Goal: Task Accomplishment & Management: Manage account settings

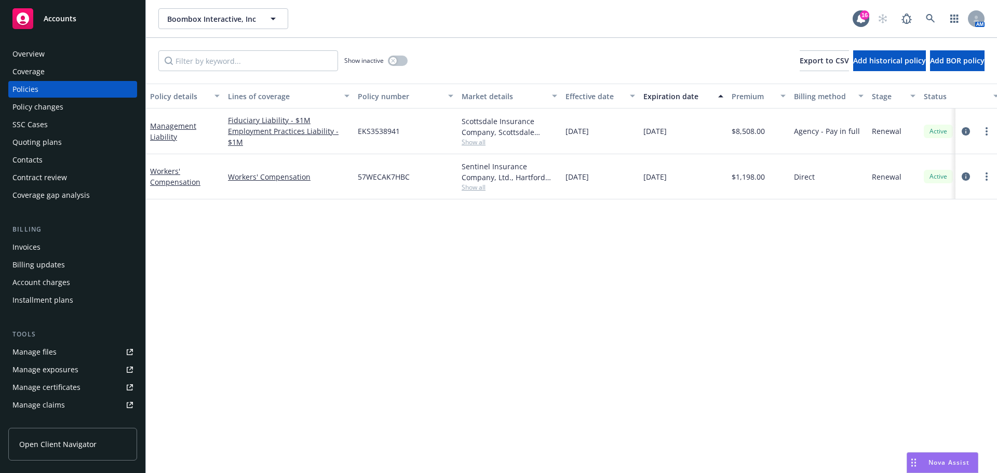
click at [70, 140] on div "Quoting plans" at bounding box center [72, 142] width 120 height 17
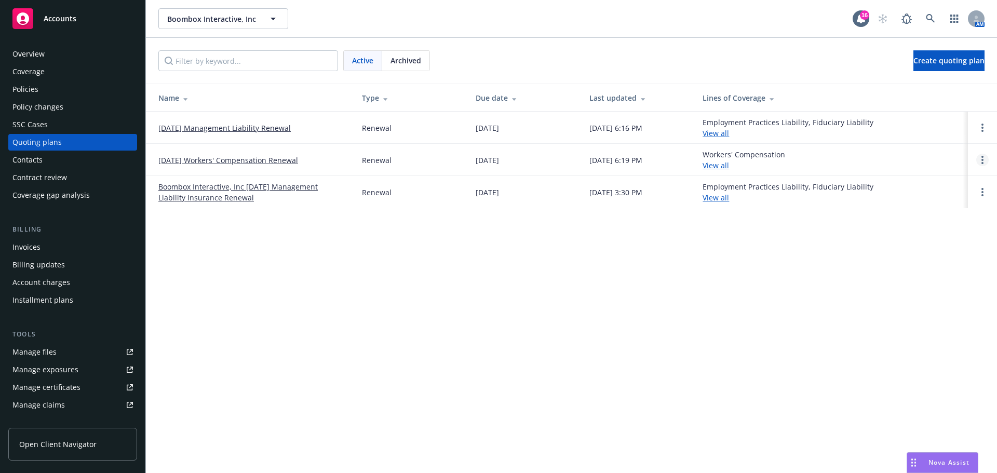
click at [982, 158] on circle "Open options" at bounding box center [982, 157] width 2 height 2
click at [923, 157] on link "Archive" at bounding box center [928, 152] width 91 height 21
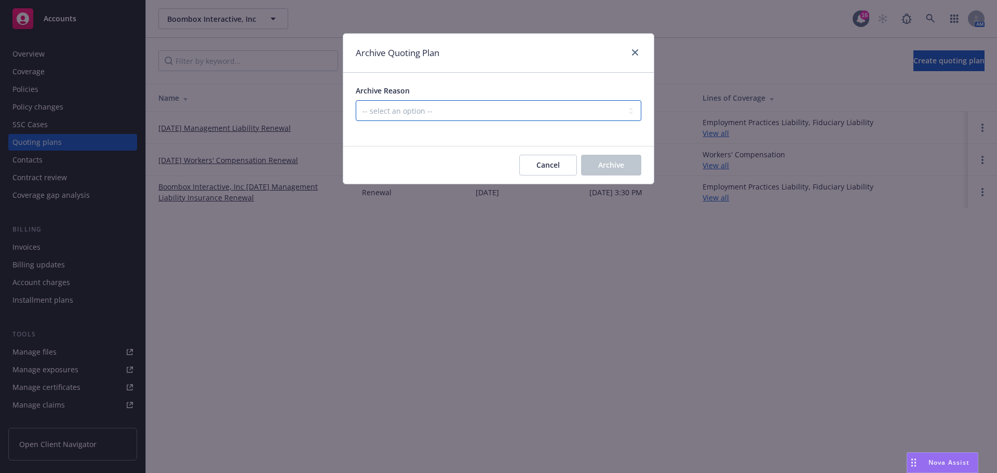
click at [490, 107] on select "-- select an option -- All policies in this renewal plan are auto-renewed Creat…" at bounding box center [498, 110] width 285 height 21
select select "ARCHIVED_RENEWAL_POLICY_AUTO_RENEWED"
click at [356, 100] on select "-- select an option -- All policies in this renewal plan are auto-renewed Creat…" at bounding box center [498, 110] width 285 height 21
click at [615, 163] on span "Archive" at bounding box center [611, 165] width 26 height 10
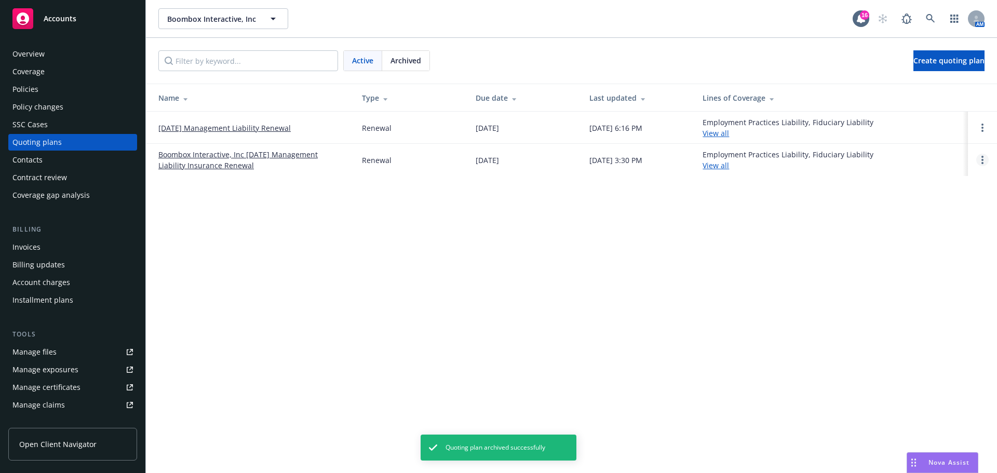
click at [982, 159] on circle "Open options" at bounding box center [982, 160] width 2 height 2
click at [945, 161] on link "Archive" at bounding box center [928, 152] width 91 height 21
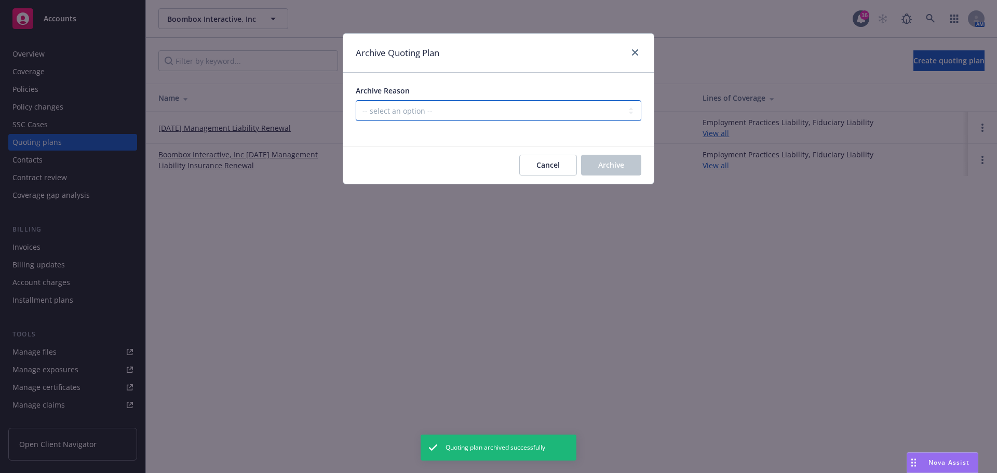
drag, startPoint x: 563, startPoint y: 112, endPoint x: 555, endPoint y: 115, distance: 8.4
click at [563, 112] on select "-- select an option -- All policies in this renewal plan are auto-renewed Creat…" at bounding box center [498, 110] width 285 height 21
select select "ARCHIVED_RENEWAL_COMPLETED"
click at [356, 100] on select "-- select an option -- All policies in this renewal plan are auto-renewed Creat…" at bounding box center [498, 110] width 285 height 21
click at [616, 158] on button "Archive" at bounding box center [611, 165] width 60 height 21
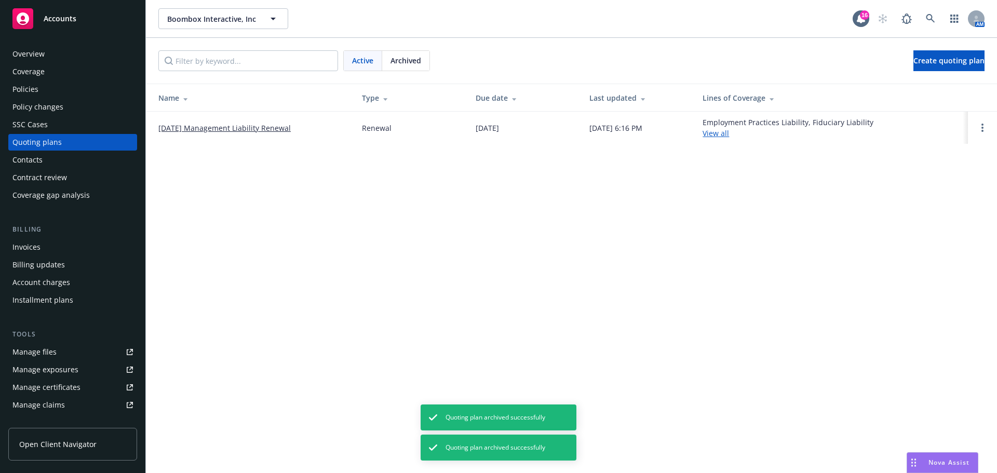
click at [275, 128] on link "[DATE] Management Liability Renewal" at bounding box center [224, 127] width 132 height 11
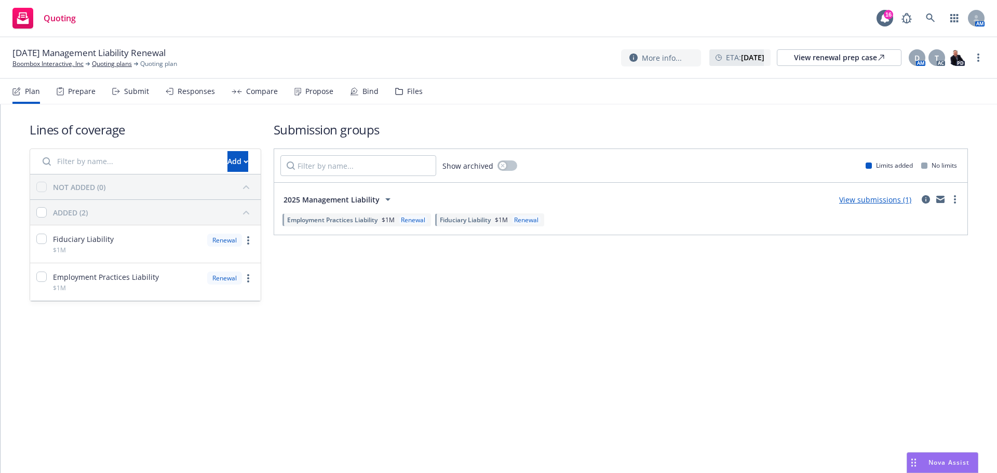
click at [186, 91] on div "Responses" at bounding box center [196, 91] width 37 height 8
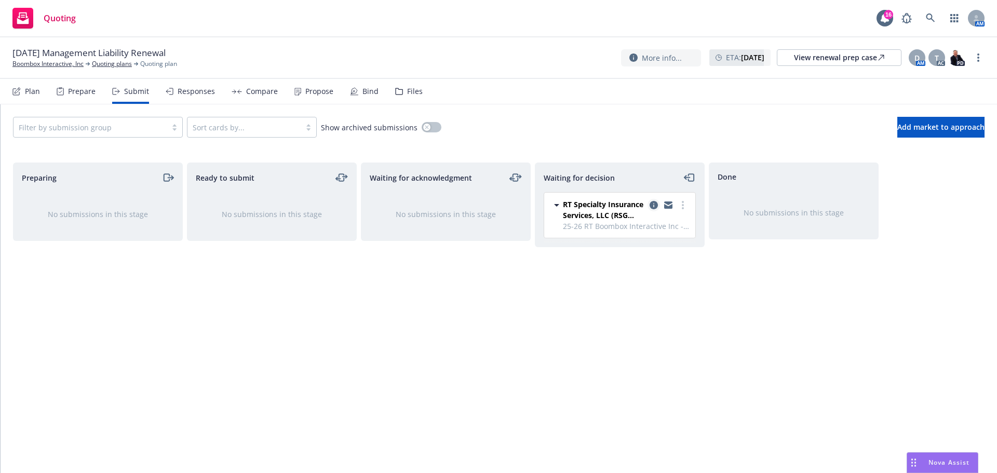
click at [652, 202] on icon "copy logging email" at bounding box center [653, 205] width 8 height 8
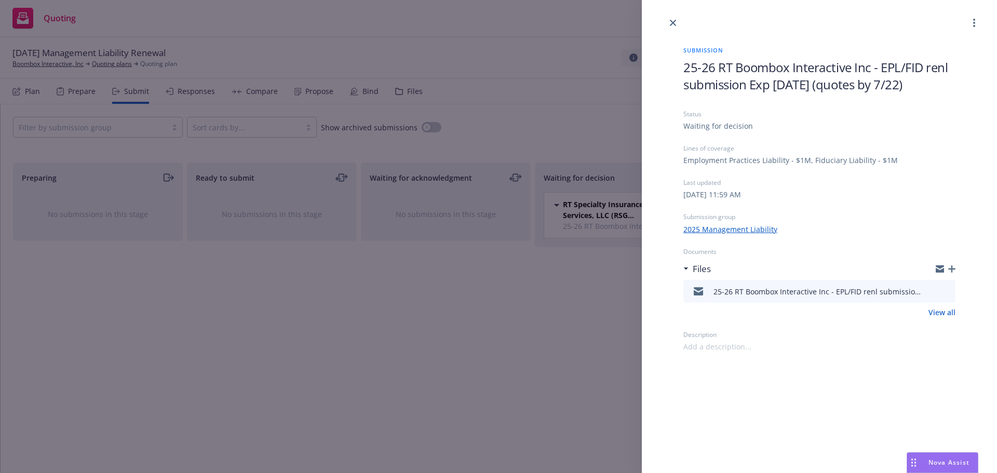
click at [951, 270] on icon "button" at bounding box center [951, 268] width 7 height 7
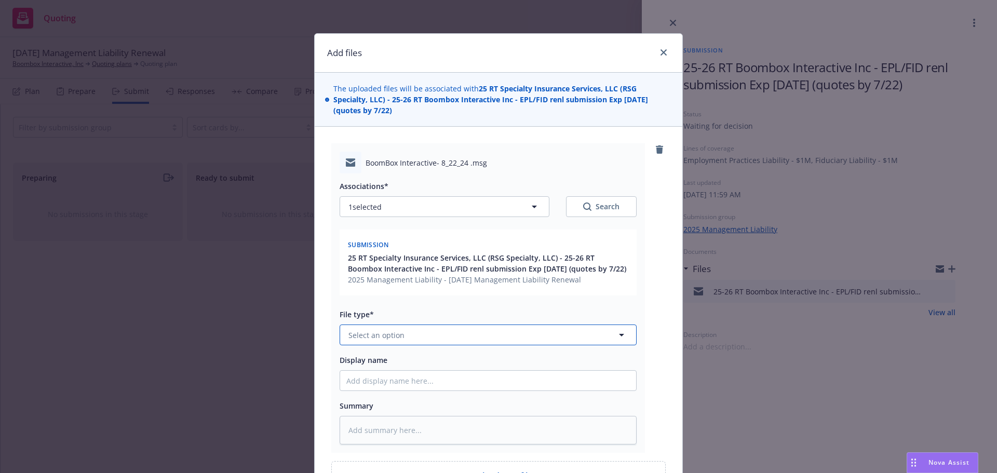
click at [442, 342] on button "Select an option" at bounding box center [487, 334] width 297 height 21
type input "quote"
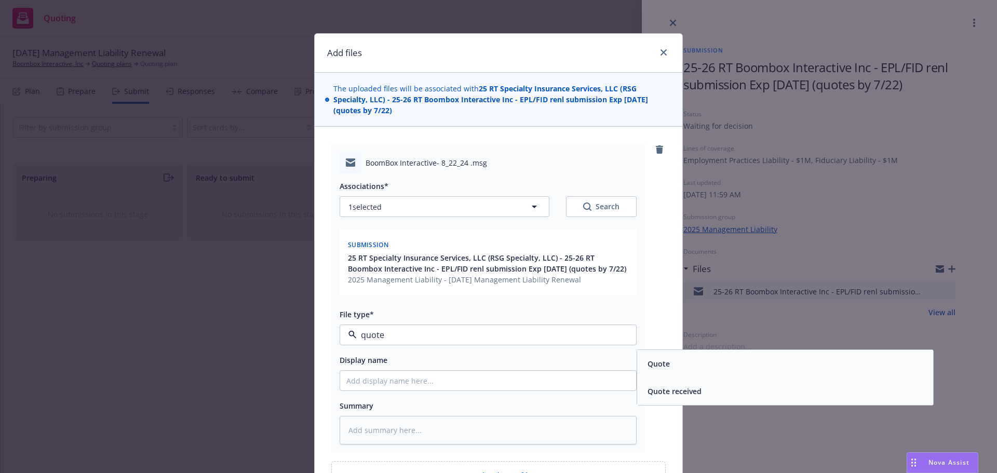
click at [661, 394] on span "Quote received" at bounding box center [674, 391] width 54 height 11
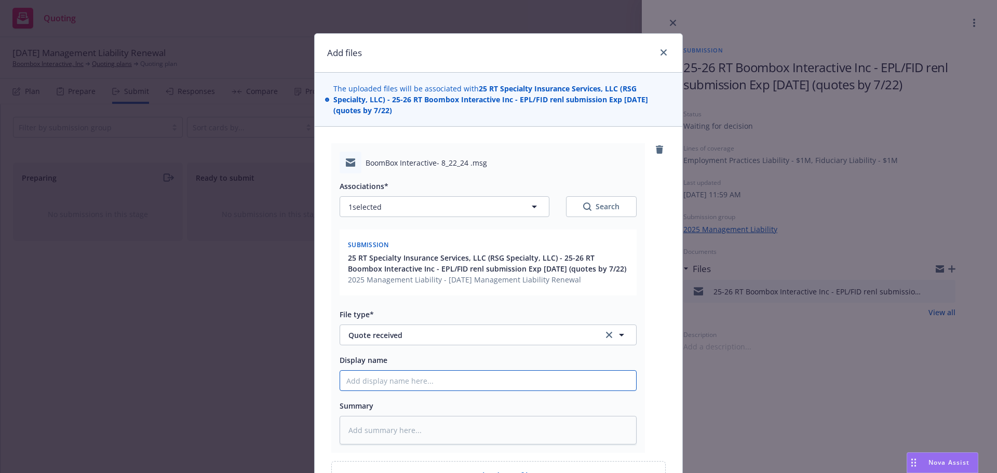
click at [409, 373] on input "Display name" at bounding box center [488, 381] width 296 height 20
type textarea "x"
type input "8"
type textarea "x"
type input "8/"
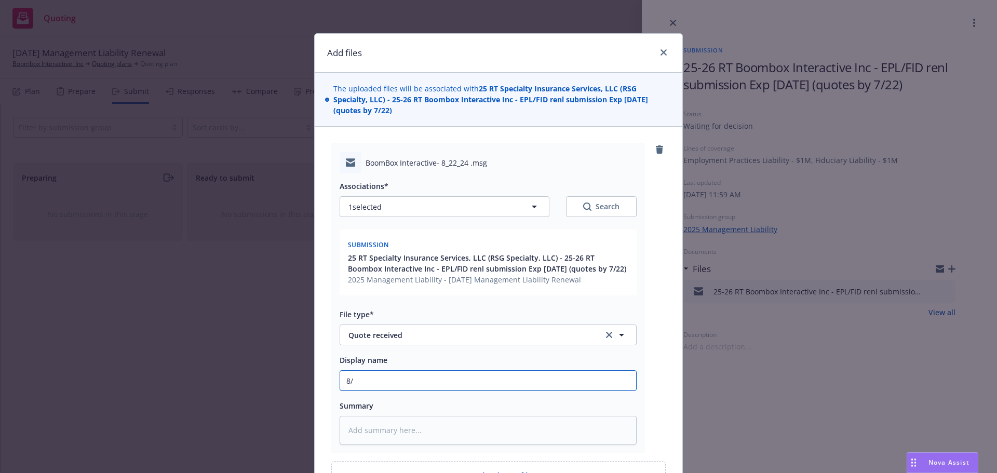
type textarea "x"
type input "8/2"
type textarea "x"
type input "8/22"
type textarea "x"
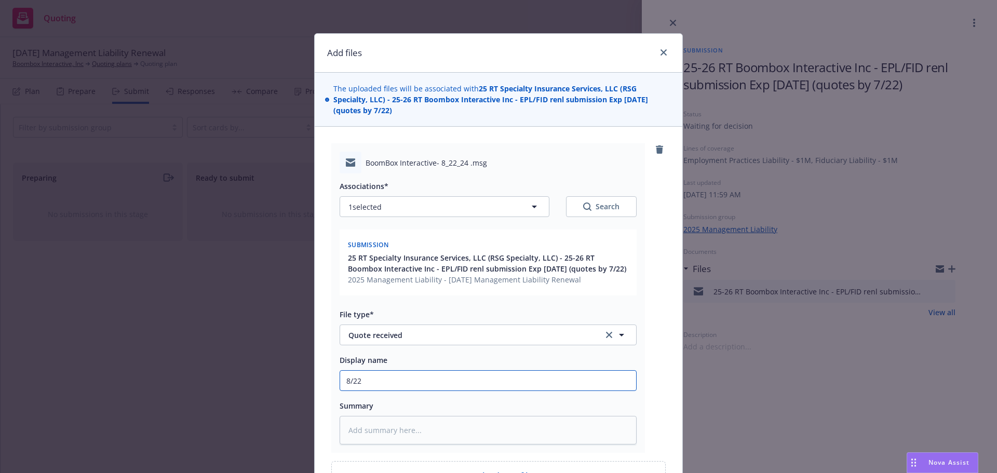
type input "8/22/"
type textarea "x"
type input "8/22/2"
type textarea "x"
type input "[DATE]"
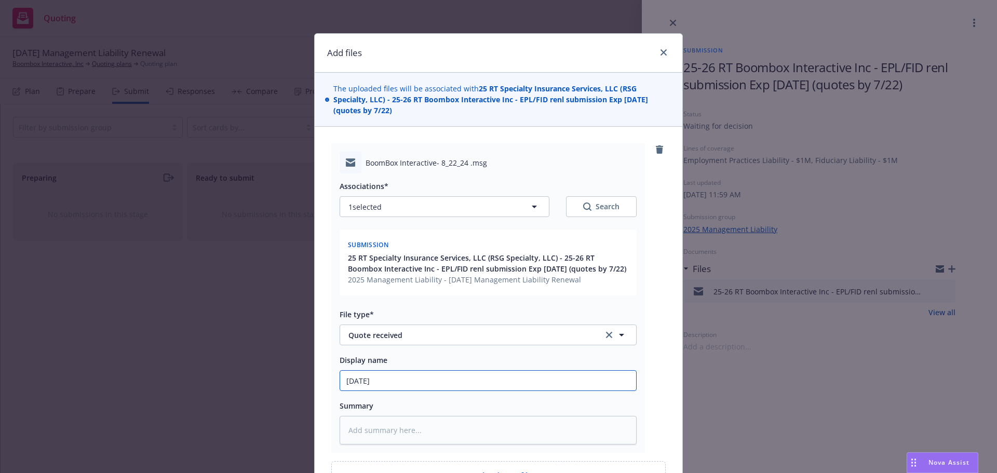
type textarea "x"
type input "[DATE]"
type textarea "x"
type input "[DATE] E"
type textarea "x"
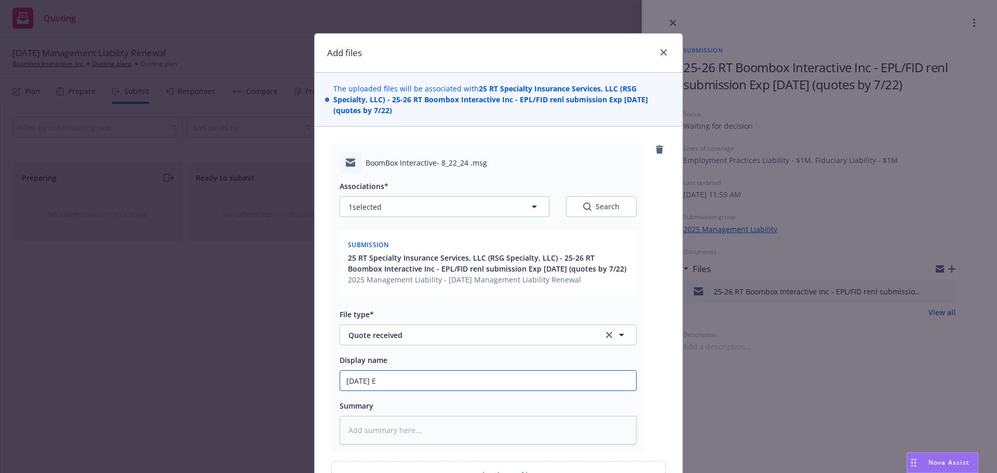
type input "[DATE] EP"
type textarea "x"
type input "[DATE] EPL"
type textarea "x"
type input "[DATE] EPL>"
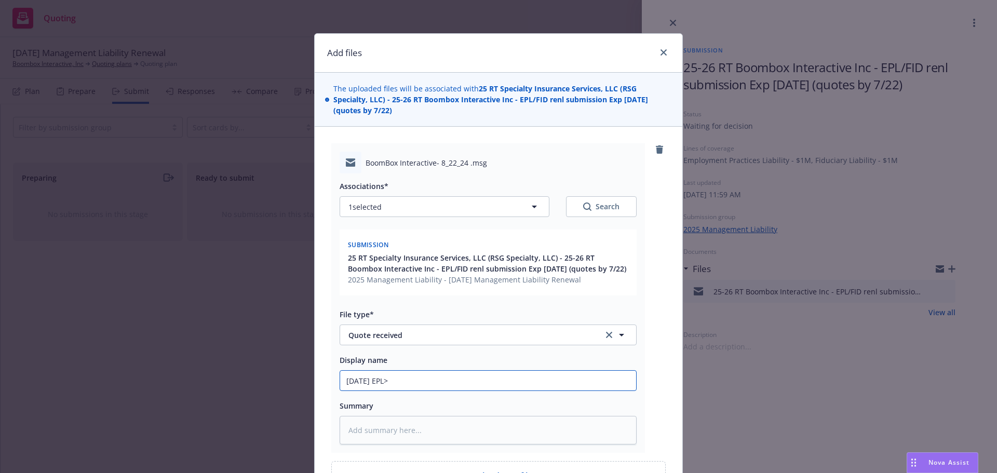
type textarea "x"
type input "[DATE] EPL"
type textarea "x"
type input "[DATE] EPL,"
type textarea "x"
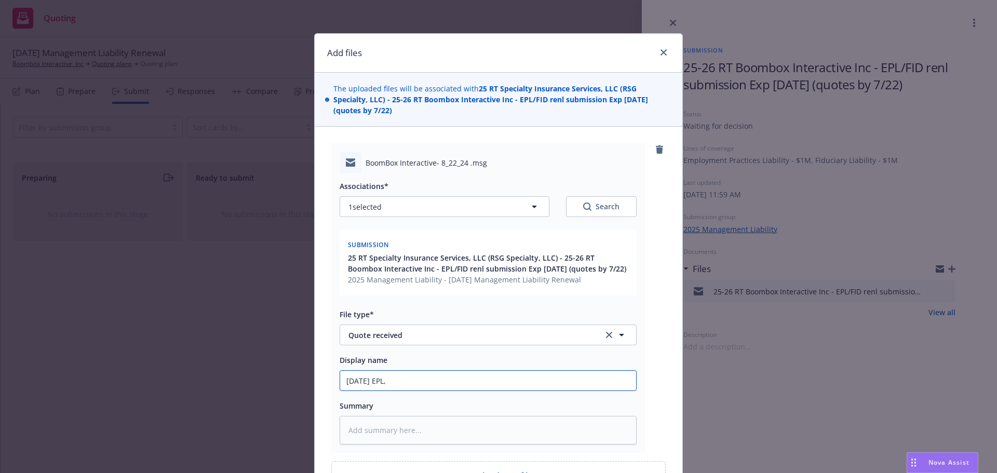
type input "[DATE] EPL,I"
type textarea "x"
type input "[DATE] EPL,IF"
type textarea "x"
type input "[DATE] EPL,I"
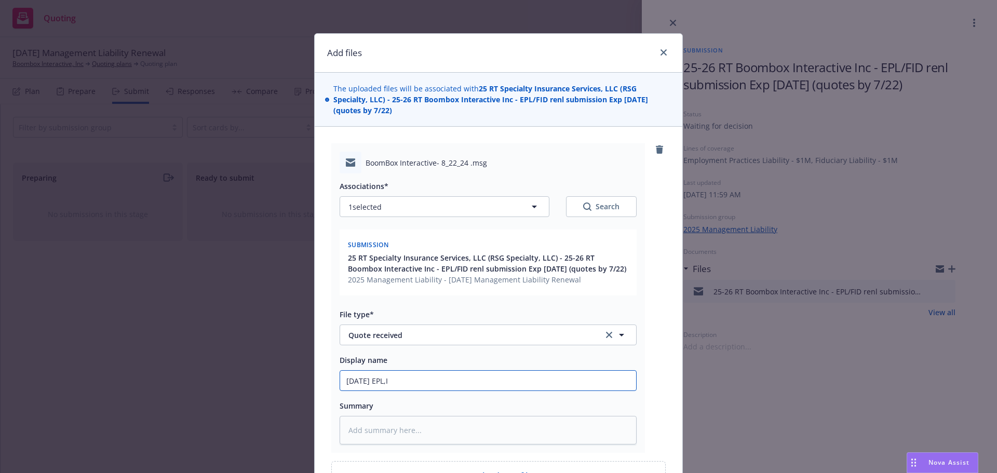
type textarea "x"
type input "[DATE] EPL,"
type textarea "x"
type input "[DATE] EPL,F"
type textarea "x"
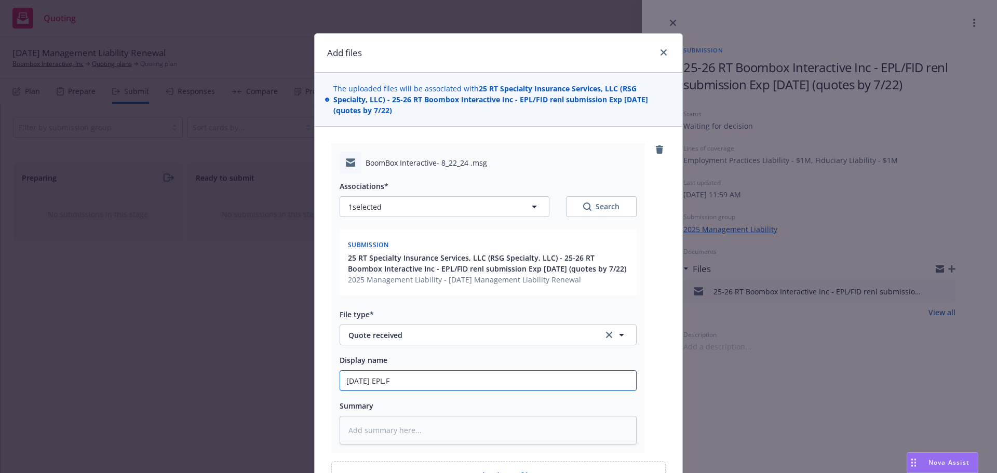
type input "[DATE] EPL,FI"
type textarea "x"
type input "[DATE] EPL,FID"
type textarea "x"
type input "[DATE] EPL,FID Q"
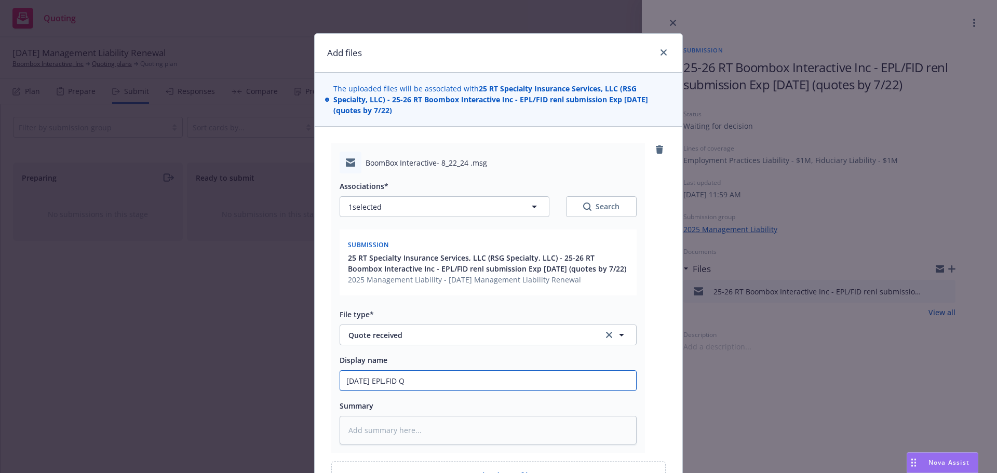
type textarea "x"
type input "[DATE] EPL,FID Qu"
type textarea "x"
type input "[DATE] EPL,FID Quo"
type textarea "x"
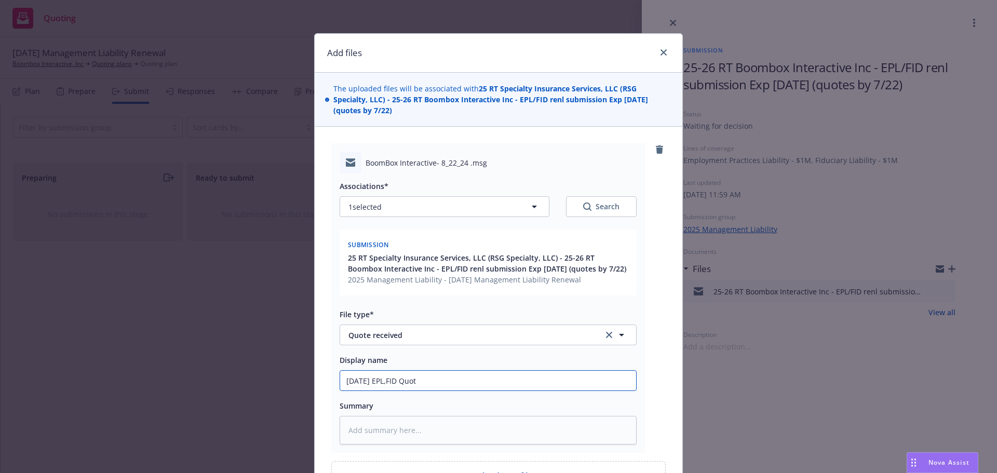
type input "[DATE] EPL,FID Quote"
type textarea "x"
type input "[DATE] EPL,FID Quot"
type textarea "x"
type input "[DATE] EPL,FID Quo"
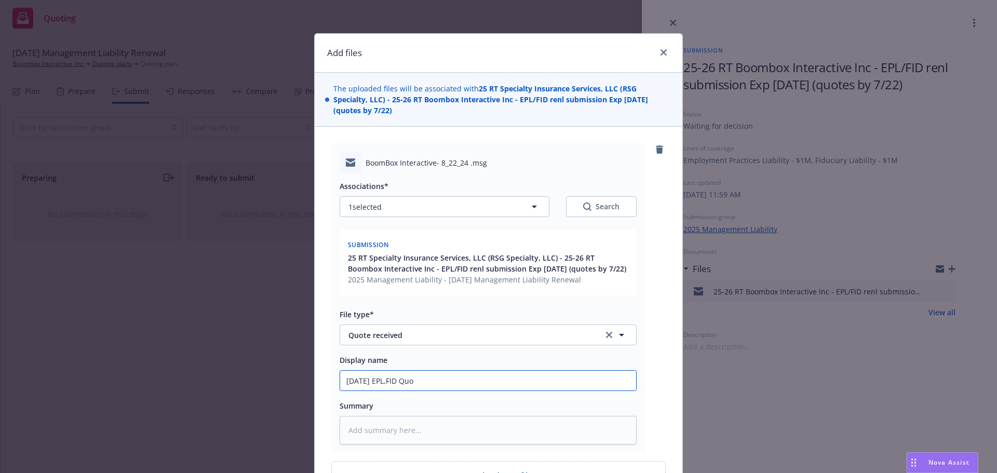
type textarea "x"
type input "[DATE] EPL,FID Qu"
type textarea "x"
type input "[DATE] EPL,FID Q"
type textarea "x"
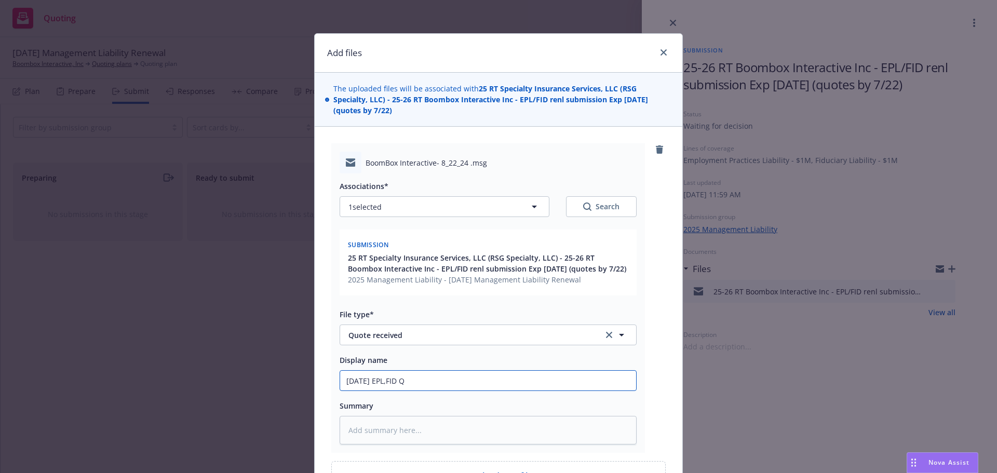
type input "[DATE] EPL,FID"
type textarea "x"
type input "[DATE] EPL,FID E"
type textarea "x"
type input "[DATE] EPL,FID ER"
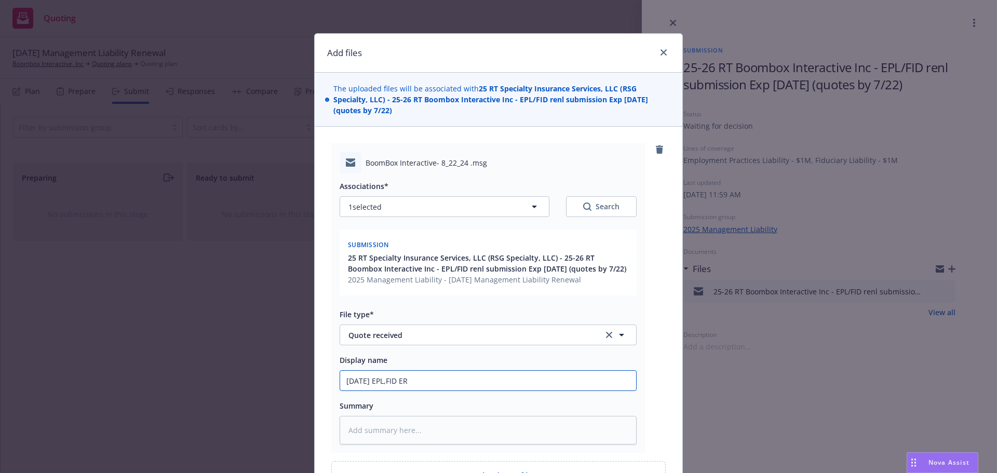
type textarea "x"
type input "[DATE] EPL,FID ERi"
type textarea "x"
type input "[DATE] EPL,FID ERis"
type textarea "x"
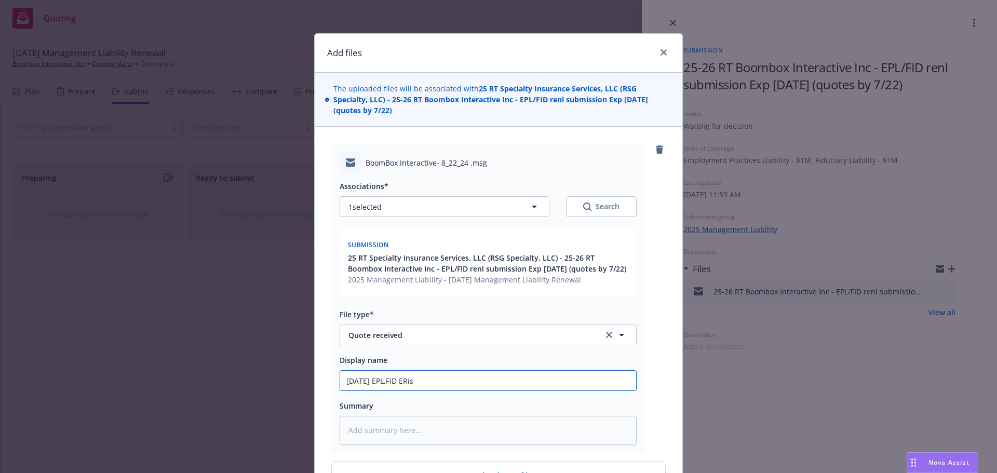
type input "[DATE] EPL,FID ERisk"
type textarea "x"
type input "[DATE] EPL,FID ERisk"
type textarea "x"
type input "[DATE] EPL,FID ERisk Q"
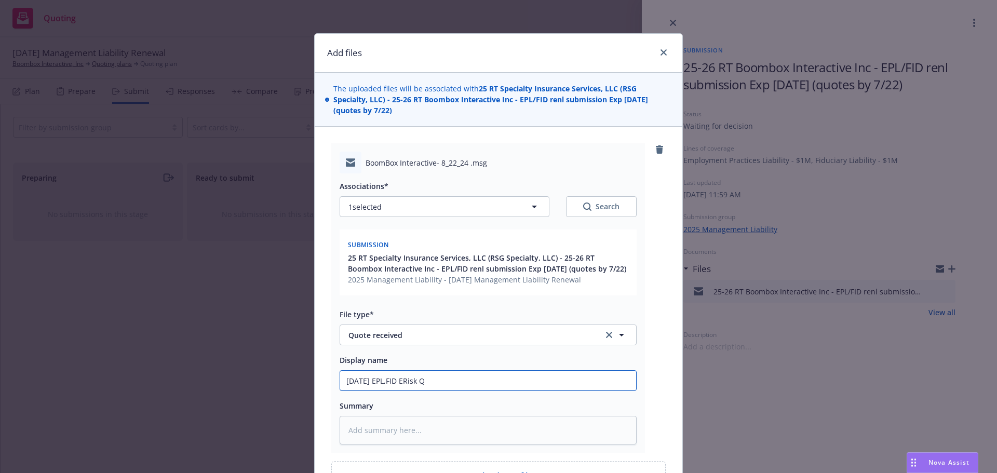
type textarea "x"
type input "[DATE] EPL,FID ERisk Qu"
type textarea "x"
type input "[DATE] EPL,FID ERisk Quo"
type textarea "x"
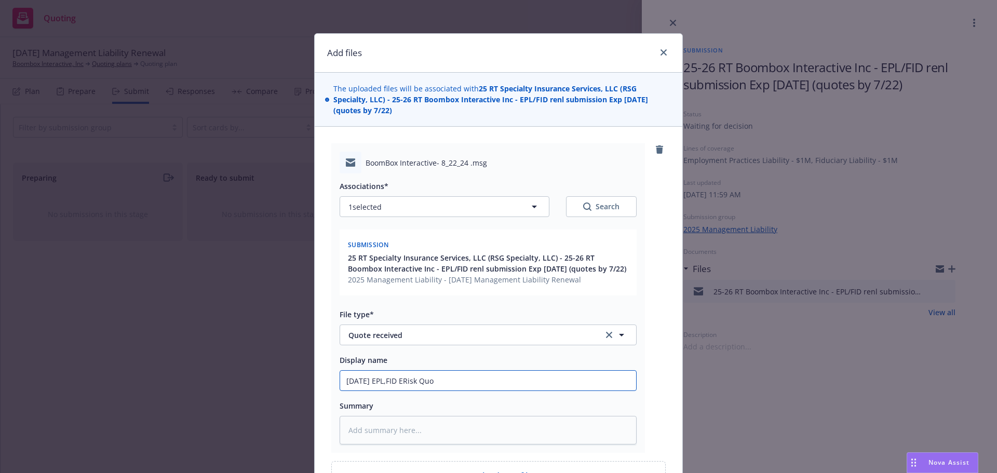
type input "[DATE] EPL,FID ERisk Quot"
type textarea "x"
type input "[DATE] EPL,FID ERisk Quote"
type textarea "x"
type input "[DATE] EPL,FID ERisk Quote"
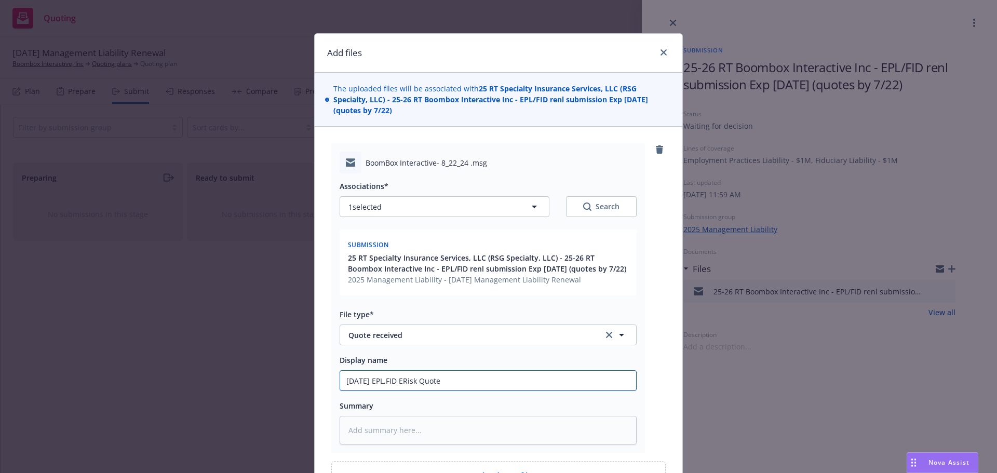
type textarea "x"
type input "[DATE] EPL,FID ERisk Quote R"
type textarea "x"
type input "[DATE] EPL,FID ERisk Quote RC"
type textarea "x"
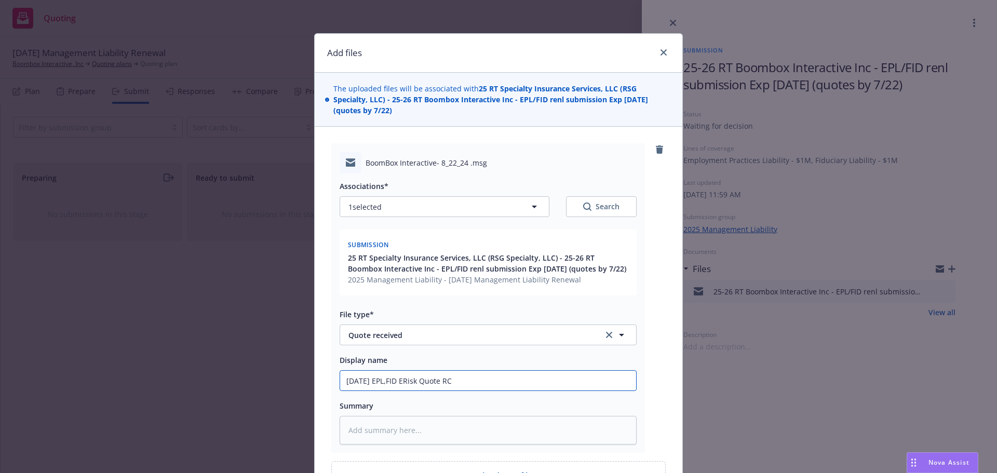
type input "[DATE] EPL,FID ERisk Quote RCV"
type textarea "x"
type input "[DATE] EPL,FID ERisk Quote RCVD"
type textarea "x"
type input "[DATE] EPL,FID ERisk Quote RCVD"
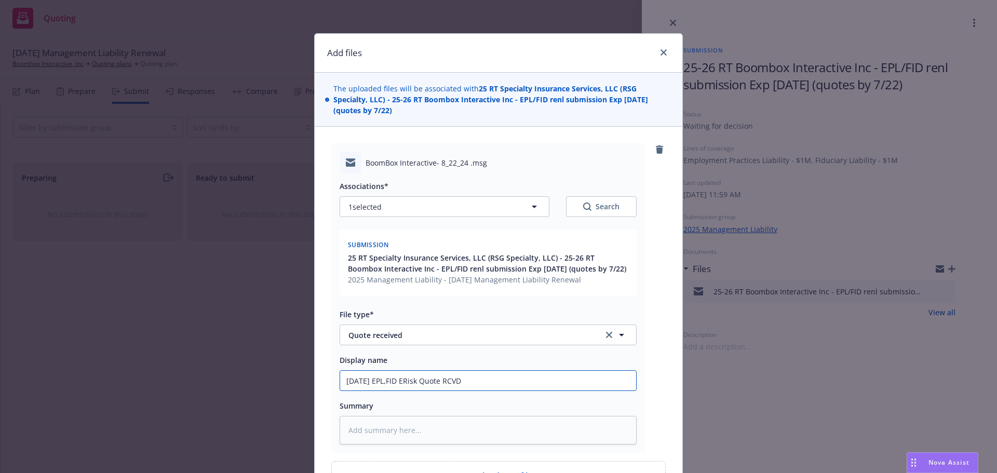
type textarea "x"
type input "[DATE] EPL,FID ERisk Quote RCVD f"
type textarea "x"
type input "[DATE] EPL,FID ERisk Quote RCVD fr"
type textarea "x"
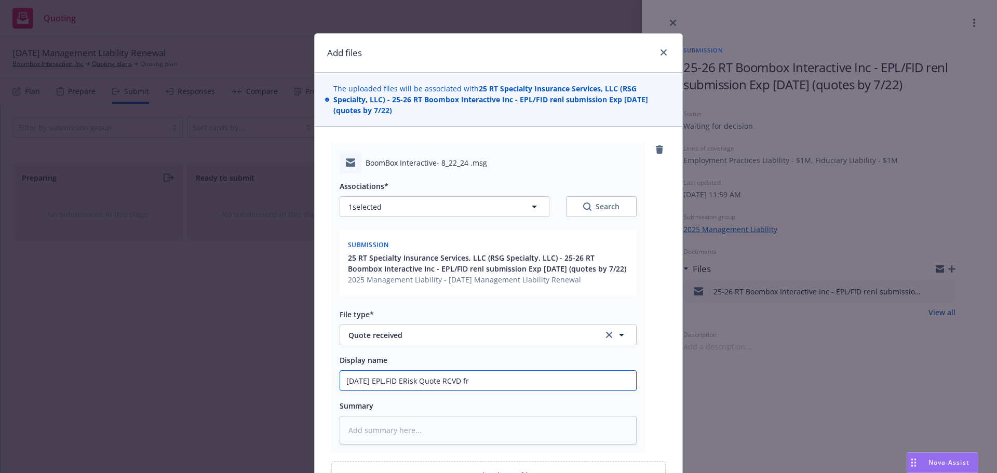
type input "[DATE] EPL,FID ERisk Quote RCVD fro"
type textarea "x"
type input "[DATE] EPL,FID ERisk Quote RCVD from"
type textarea "x"
type input "[DATE] EPL,FID ERisk Quote RCVD from"
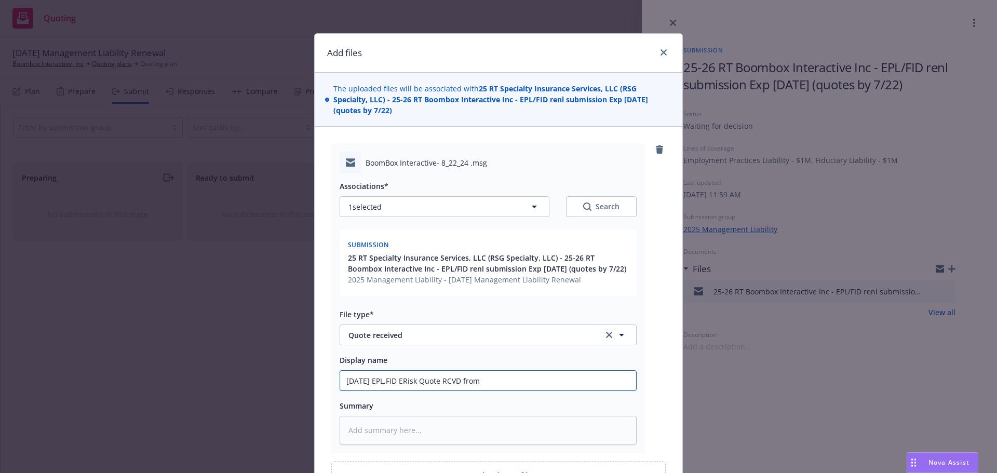
type textarea "x"
type input "[DATE] EPL,FID ERisk Quote RCVD from R"
type textarea "x"
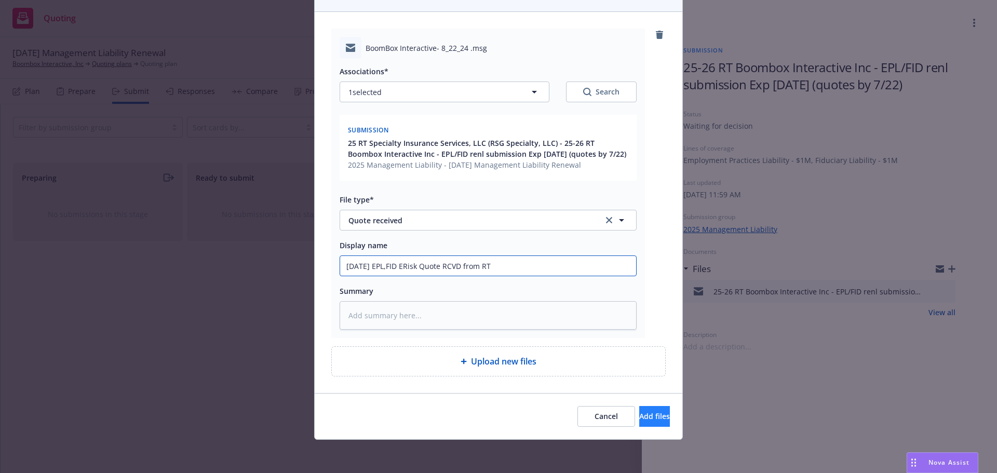
type input "[DATE] EPL,FID ERisk Quote RCVD from RT"
click at [650, 421] on button "Add files" at bounding box center [654, 416] width 31 height 21
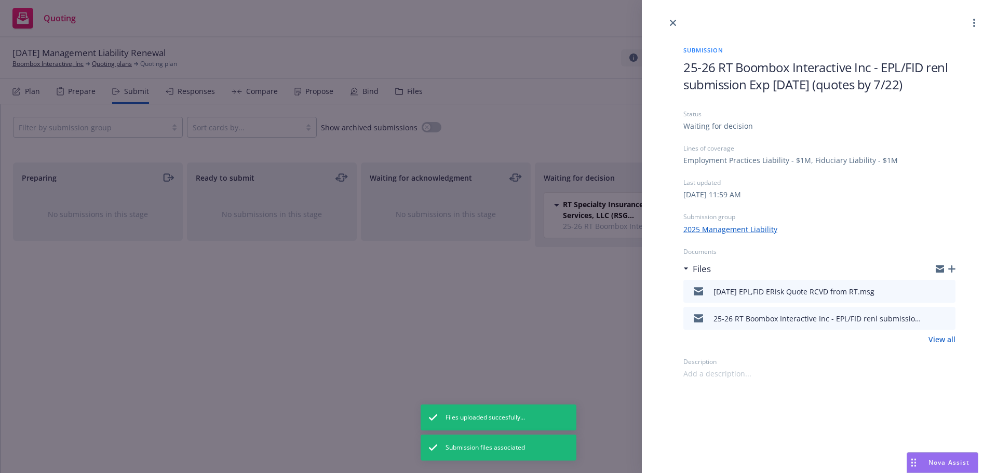
click at [950, 269] on icon "button" at bounding box center [951, 268] width 7 height 7
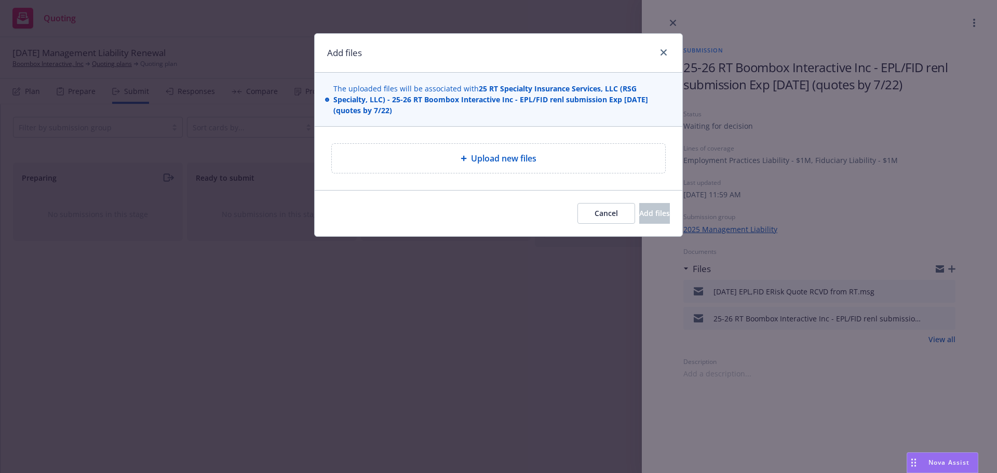
type textarea "x"
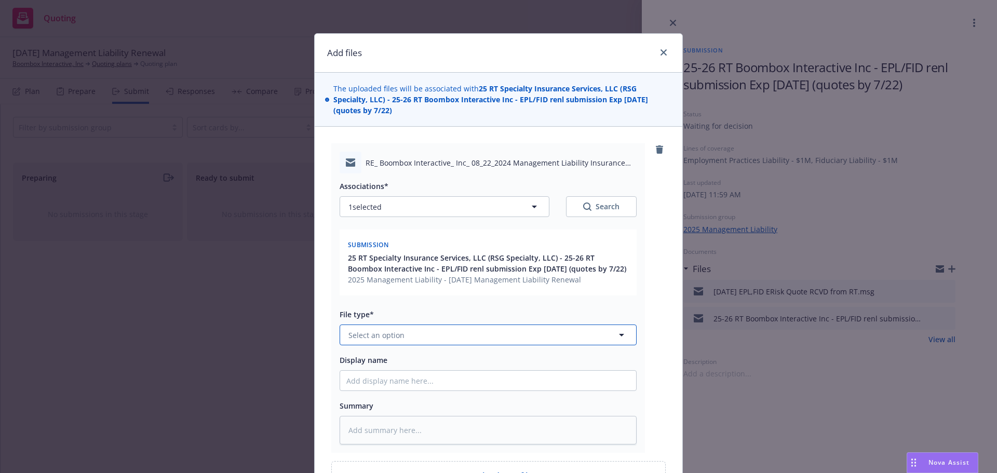
click at [456, 343] on button "Select an option" at bounding box center [487, 334] width 297 height 21
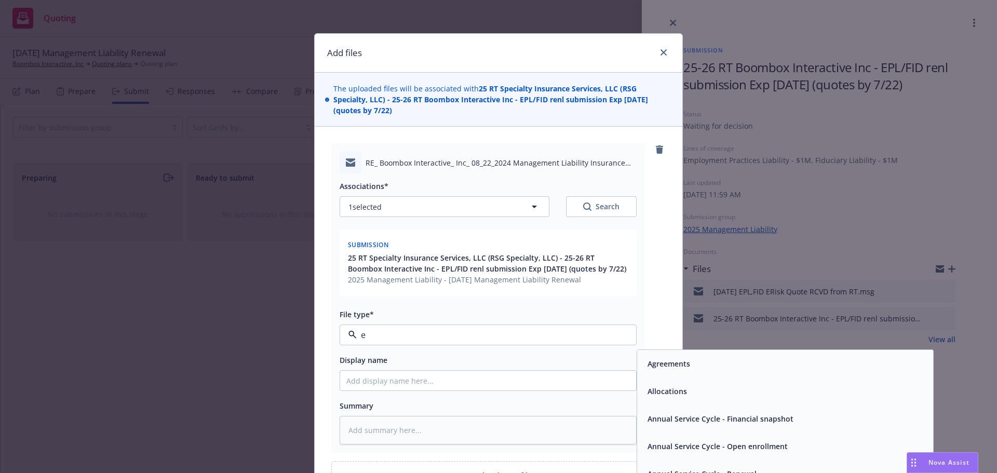
type input "em"
click at [688, 391] on div "Email" at bounding box center [784, 391] width 283 height 15
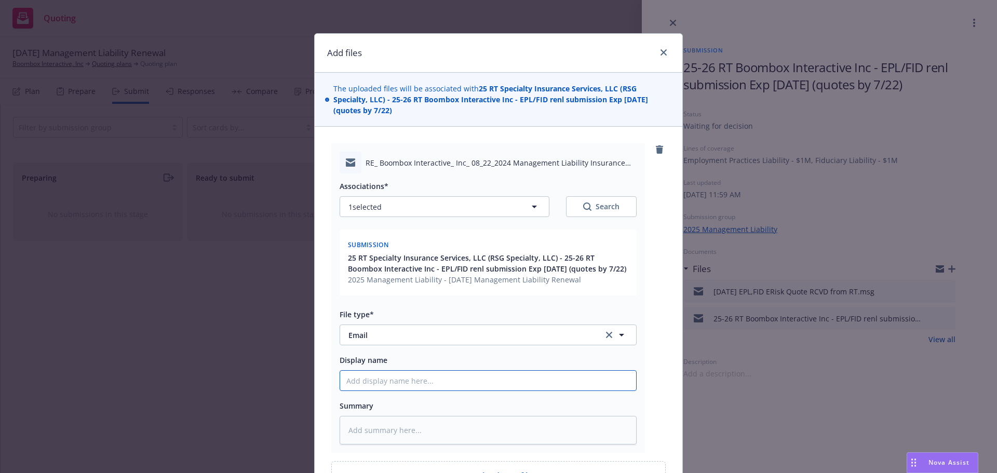
click at [500, 376] on input "Display name" at bounding box center [488, 381] width 296 height 20
type textarea "x"
type input "8"
type textarea "x"
type input "8/"
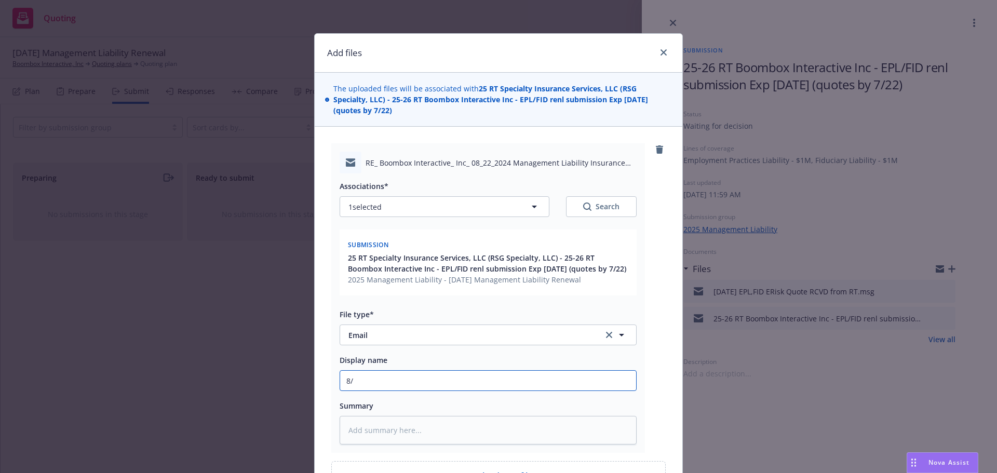
type textarea "x"
type input "8/2"
type textarea "x"
type input "8/2/"
type textarea "x"
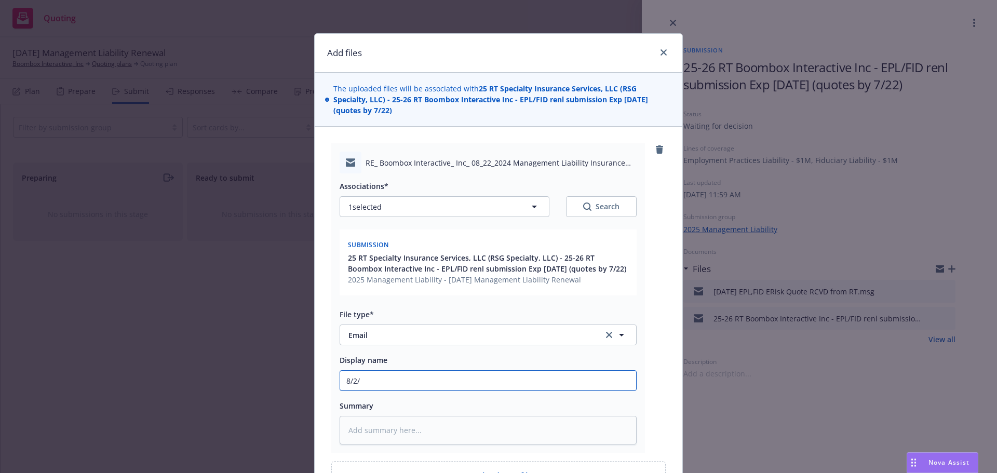
type input "8/2/2"
type textarea "x"
type input "[DATE]"
type textarea "x"
type input "8/2/2"
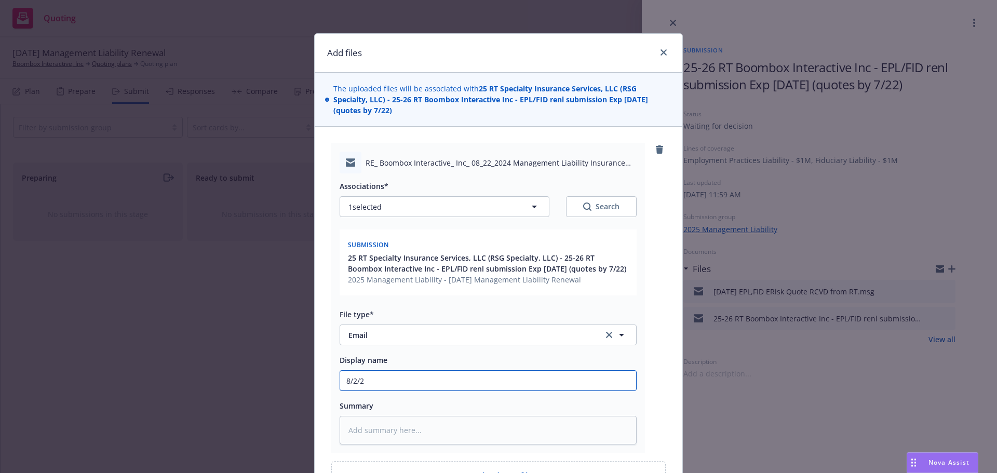
type textarea "x"
type input "8/2/"
type textarea "x"
type input "8/2"
type textarea "x"
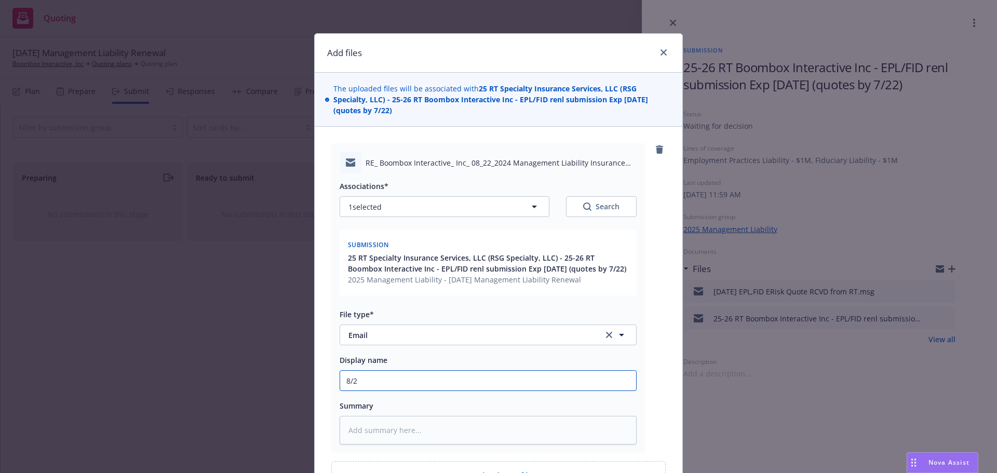
type input "8/22"
type textarea "x"
type input "8/22/"
type textarea "x"
type input "8/22/2"
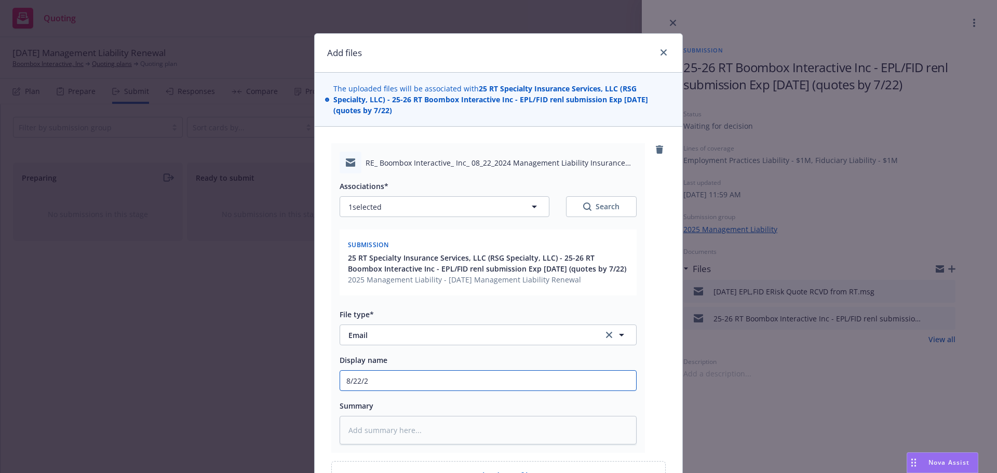
type textarea "x"
type input "[DATE]"
type textarea "x"
type input "[DATE]"
type textarea "x"
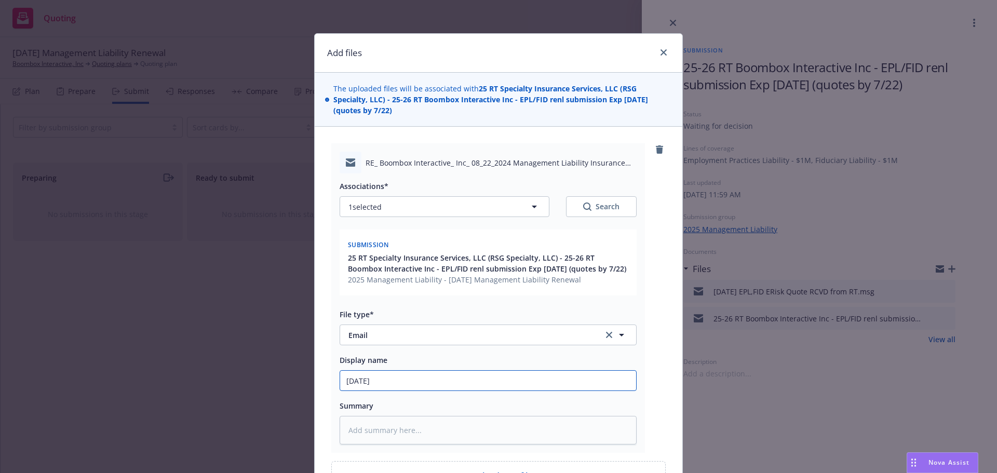
type input "[DATE] E"
type textarea "x"
type input "[DATE] EP"
type textarea "x"
type input "[DATE] EPL"
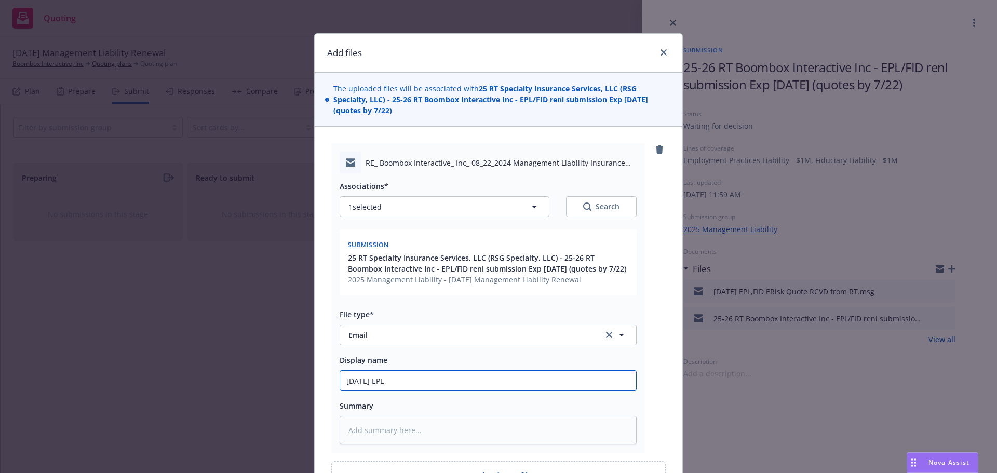
type textarea "x"
type input "[DATE] EPL/"
type textarea "x"
type input "[DATE] EPL/F"
type textarea "x"
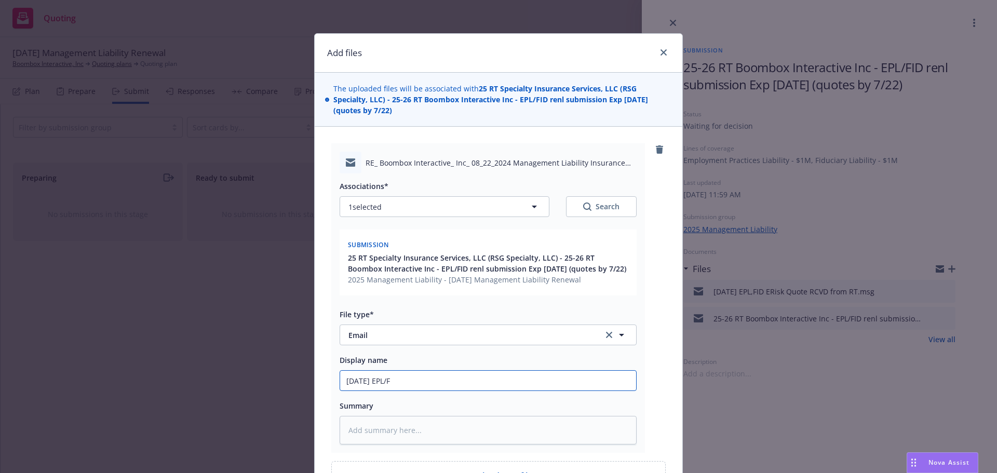
type input "[DATE] EPL/"
type textarea "x"
type input "[DATE] EPL"
type textarea "x"
type input "[DATE] EPL,"
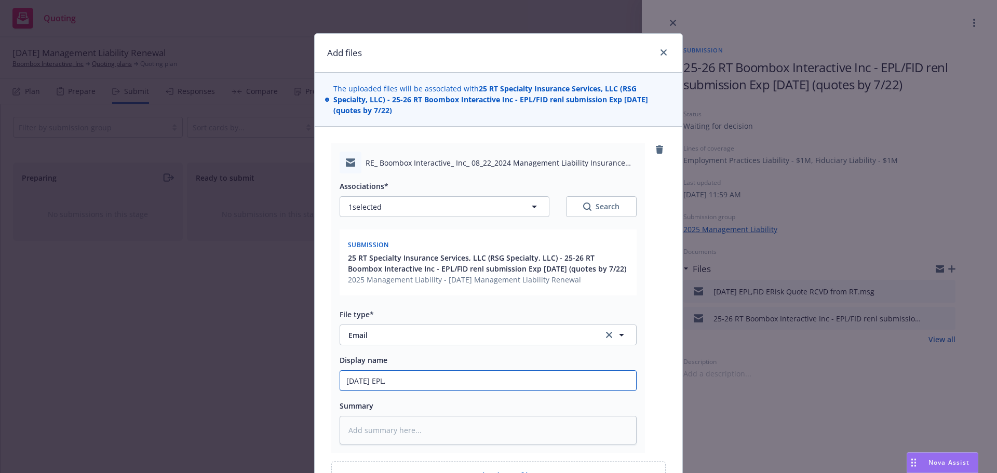
type textarea "x"
type input "[DATE] EPL,F"
type textarea "x"
type input "[DATE] EPL,FI"
type textarea "x"
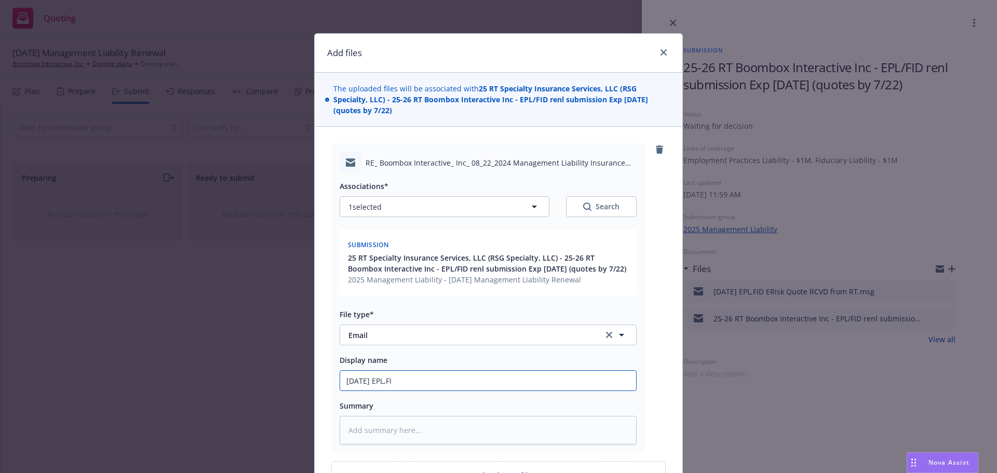
type input "[DATE] EPL,FID"
type textarea "x"
type input "[DATE] EPL,FID"
type textarea "x"
type input "[DATE] EPL,FID R"
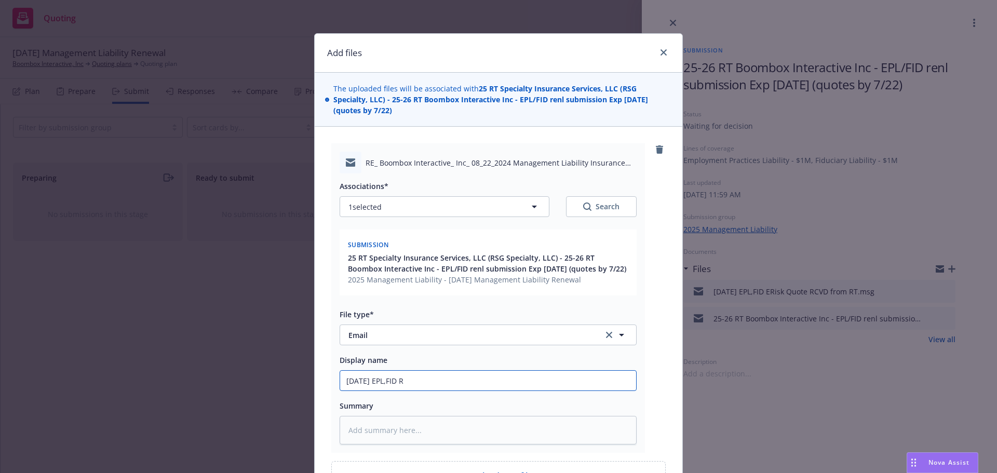
type textarea "x"
type input "[DATE] EPL,FID Re"
type textarea "x"
type input "[DATE] EPL,FID Ren"
type textarea "x"
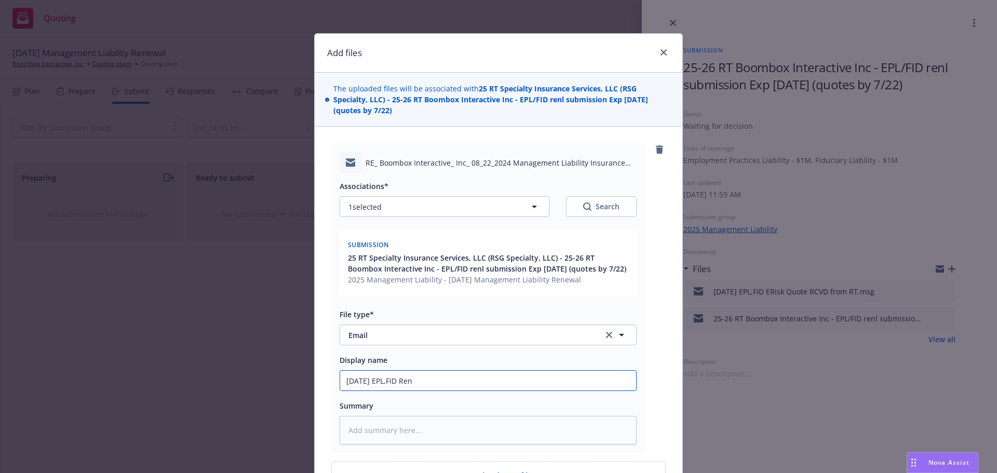
type input "[DATE] EPL,FID [PERSON_NAME]"
type textarea "x"
type input "[DATE] EPL,FID Renew"
type textarea "x"
type input "[DATE] EPL,FID Renewa"
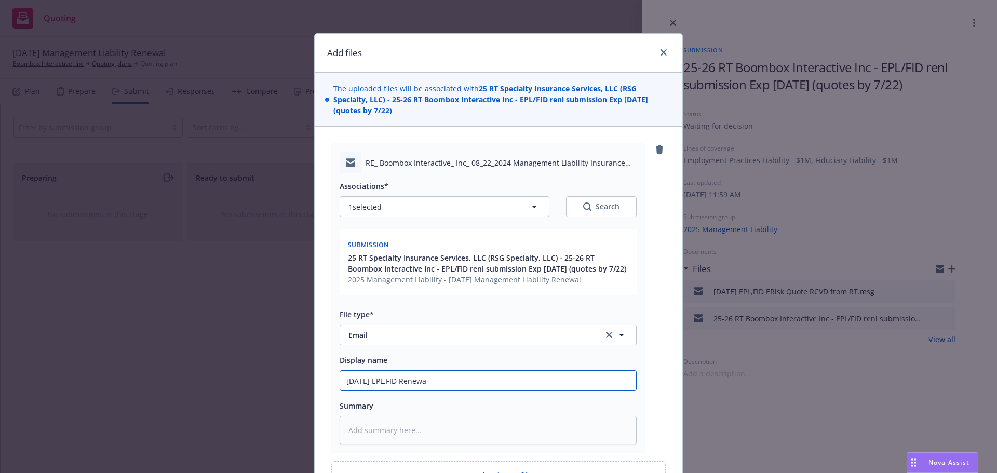
type textarea "x"
type input "[DATE] EPL,FID Renewal"
type textarea "x"
type input "[DATE] EPL,FID Renewal"
type textarea "x"
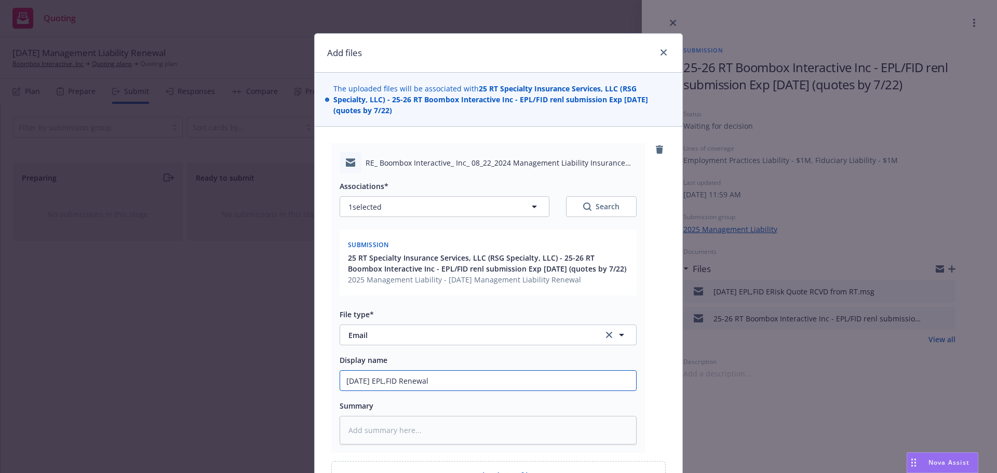
type input "[DATE] EPL,FID Renewal S"
type textarea "x"
type input "[DATE] EPL,FID Renewal SO"
type textarea "x"
type input "[DATE] EPL,FID Renewal S"
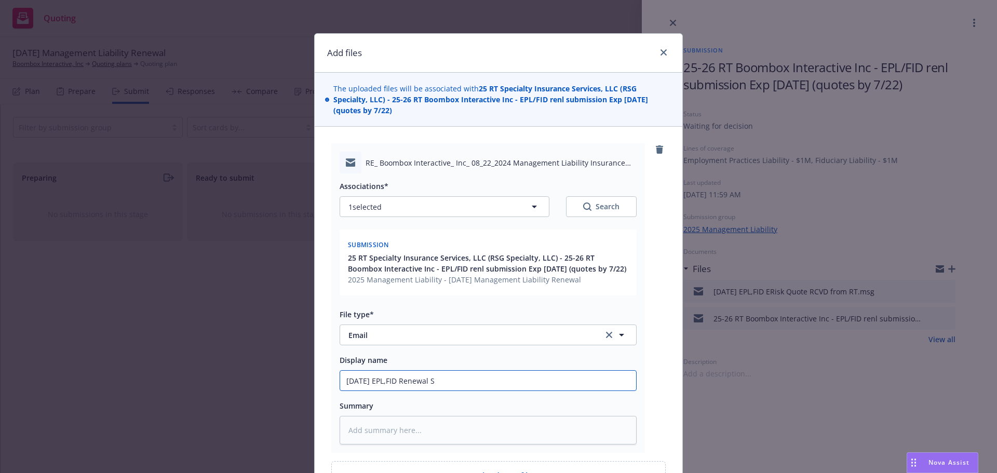
type textarea "x"
type input "[DATE] EPL,FID Renewal"
type textarea "x"
type input "[DATE] EPL,FID Renewal C"
type textarea "x"
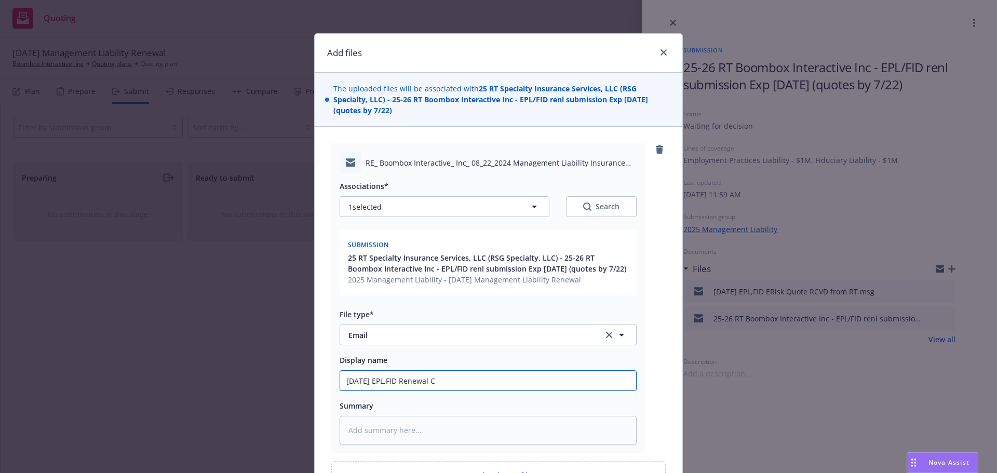
type input "[DATE] EPL,FID Renewal CO"
type textarea "x"
type input "[DATE] EPL,FID Renewal COR"
type textarea "x"
type input "[DATE] EPL,FID Renewal CORR"
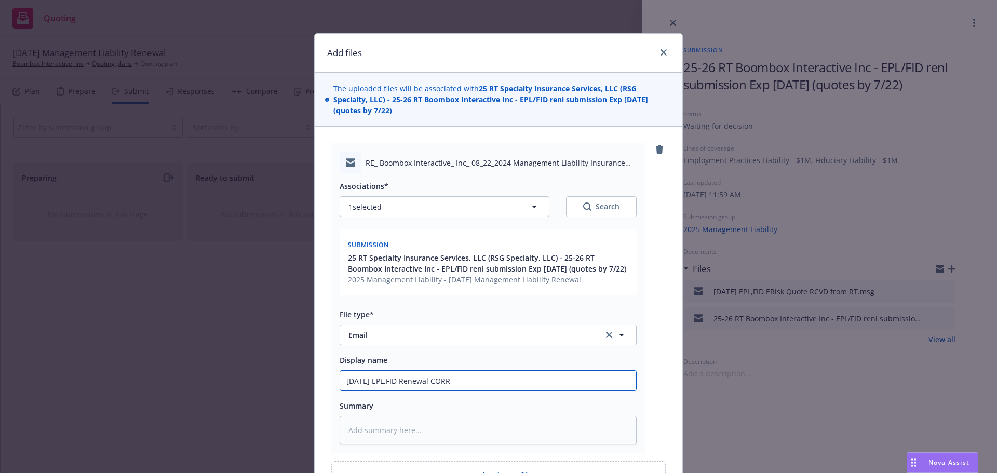
type textarea "x"
type input "[DATE] EPL,FID Renewal CORR"
type textarea "x"
type input "[DATE] EPL,FID Renewal CORR w"
type textarea "x"
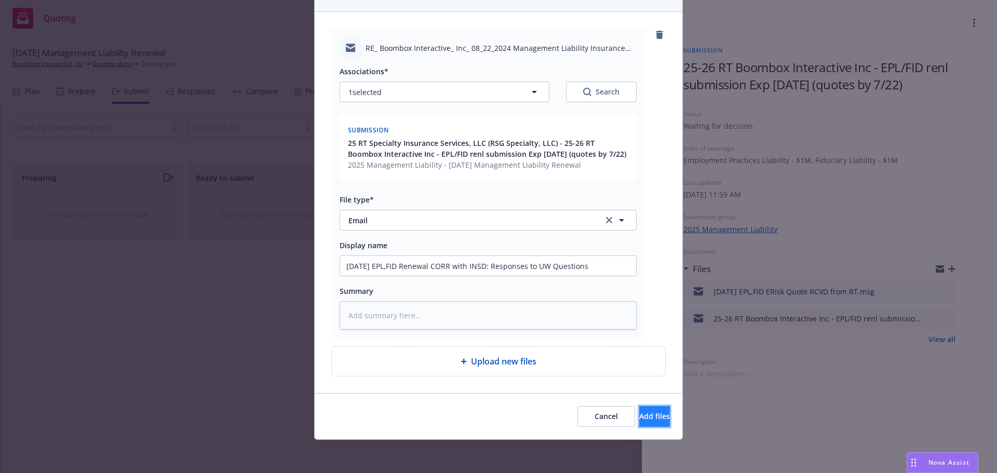
click at [651, 411] on button "Add files" at bounding box center [654, 416] width 31 height 21
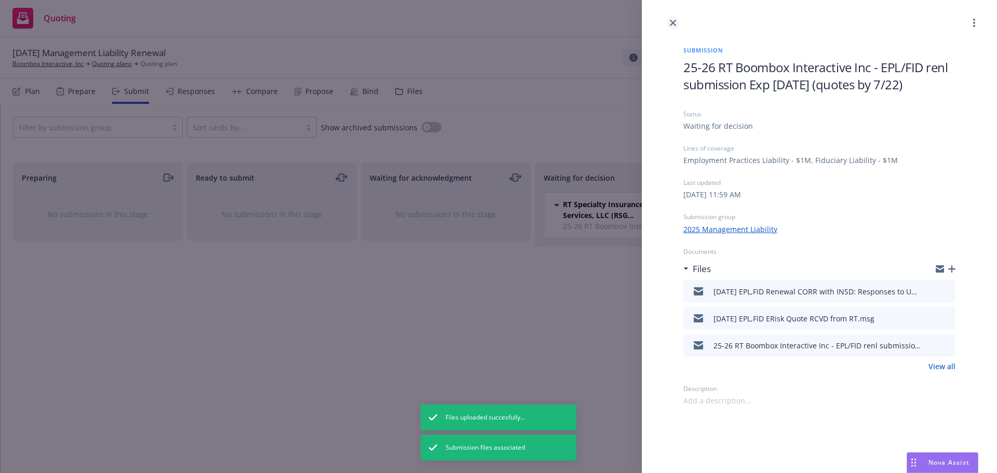
click at [672, 24] on icon "close" at bounding box center [673, 23] width 6 height 6
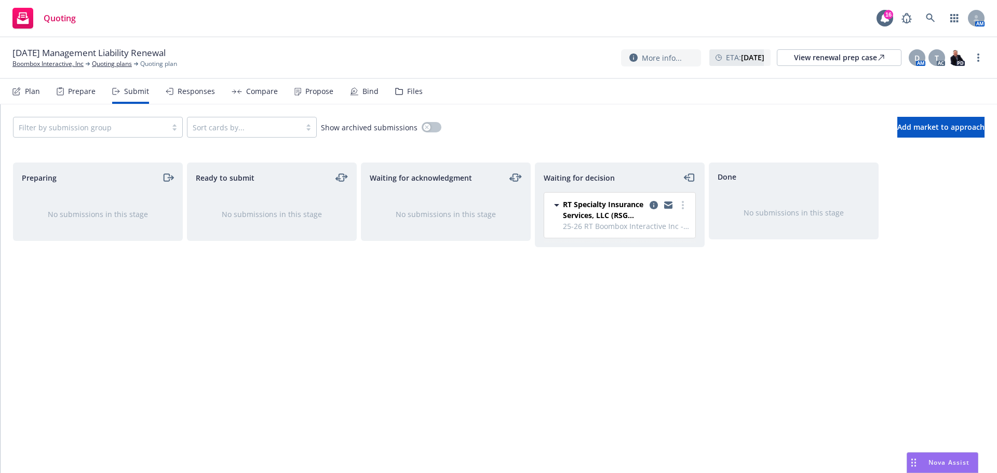
click at [408, 89] on div "Files" at bounding box center [415, 91] width 16 height 8
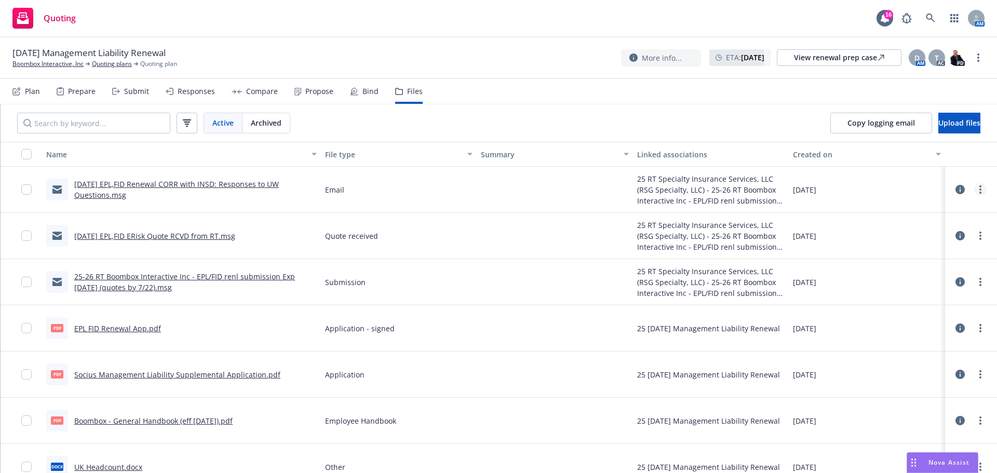
click at [979, 185] on icon "more" at bounding box center [980, 189] width 2 height 8
click at [926, 212] on link "Archive" at bounding box center [926, 210] width 103 height 21
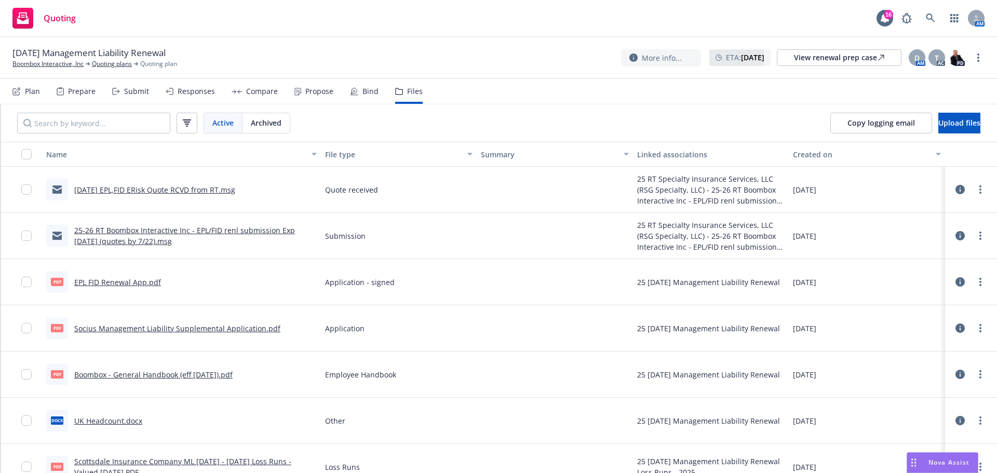
click at [143, 90] on div "Submit" at bounding box center [136, 91] width 25 height 8
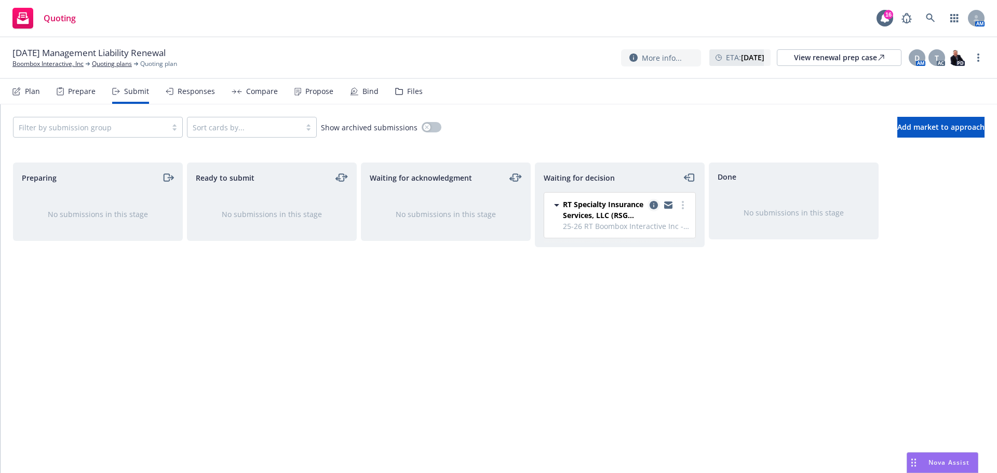
click at [650, 203] on icon "copy logging email" at bounding box center [653, 205] width 8 height 8
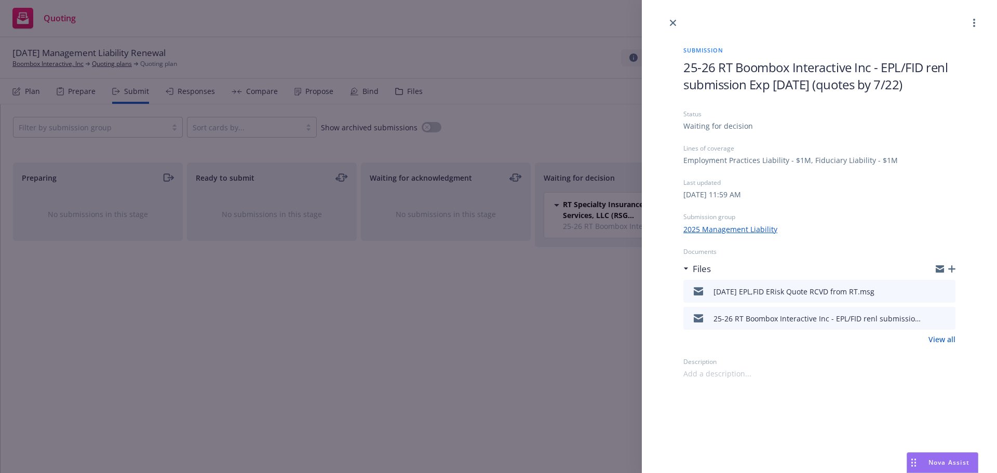
click at [951, 265] on div at bounding box center [945, 269] width 20 height 8
click at [952, 269] on icon "button" at bounding box center [951, 268] width 7 height 7
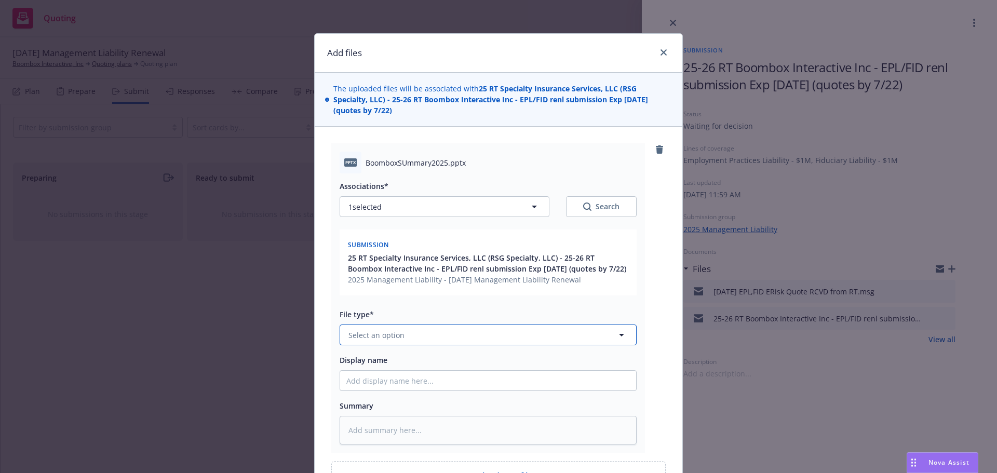
click at [430, 333] on button "Select an option" at bounding box center [487, 334] width 297 height 21
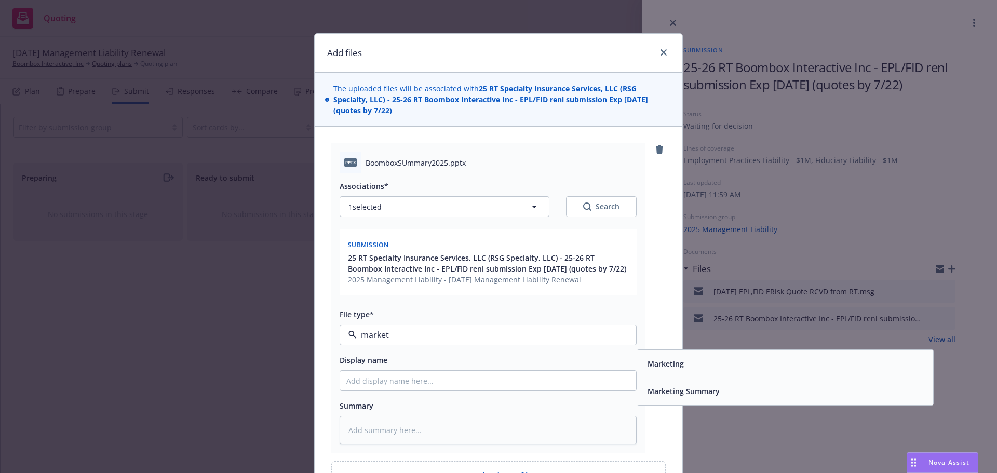
click at [664, 382] on div "Marketing Summary" at bounding box center [785, 391] width 296 height 28
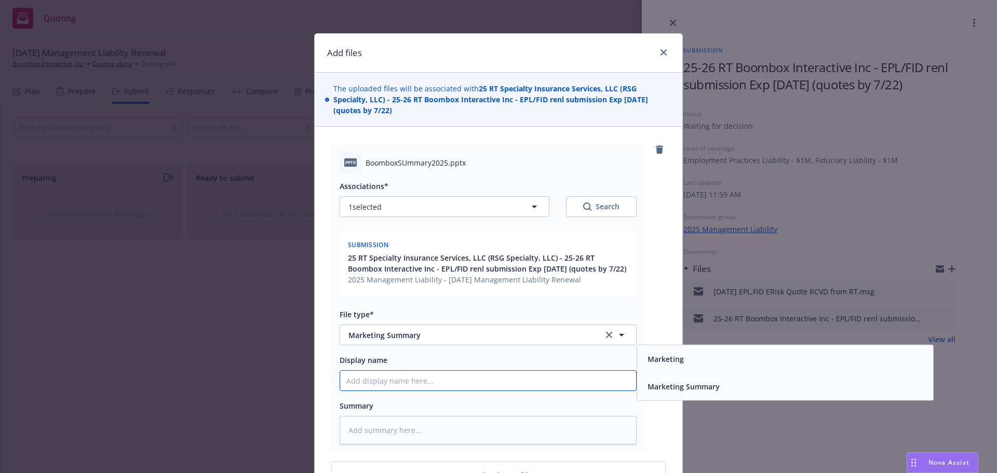
click at [562, 379] on input "Display name" at bounding box center [488, 381] width 296 height 20
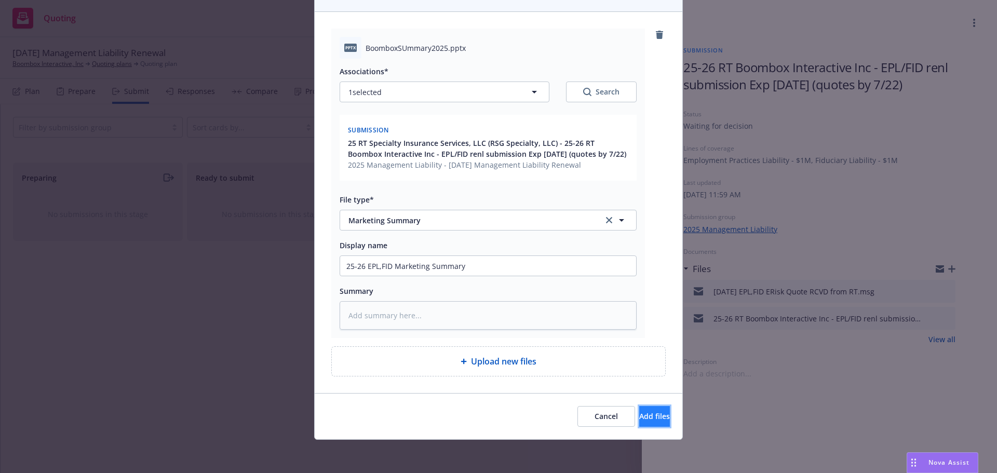
click at [639, 418] on span "Add files" at bounding box center [654, 416] width 31 height 10
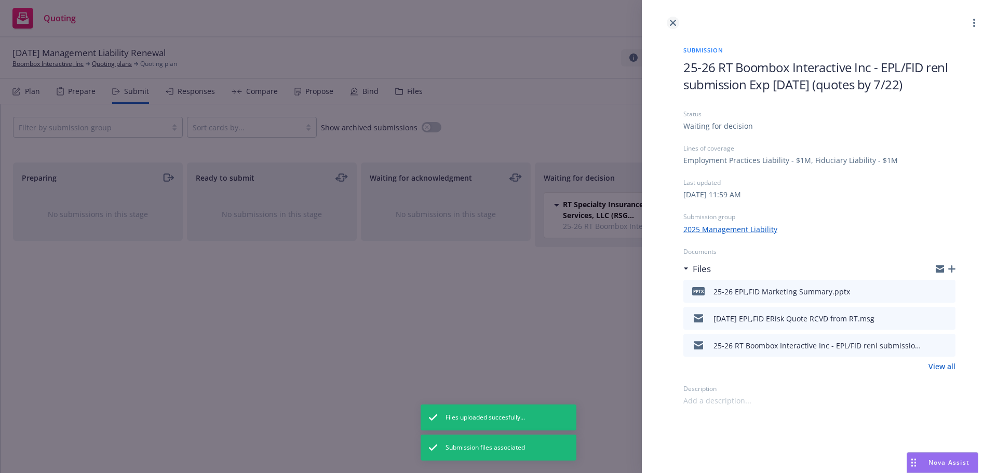
click at [673, 20] on icon "close" at bounding box center [673, 23] width 6 height 6
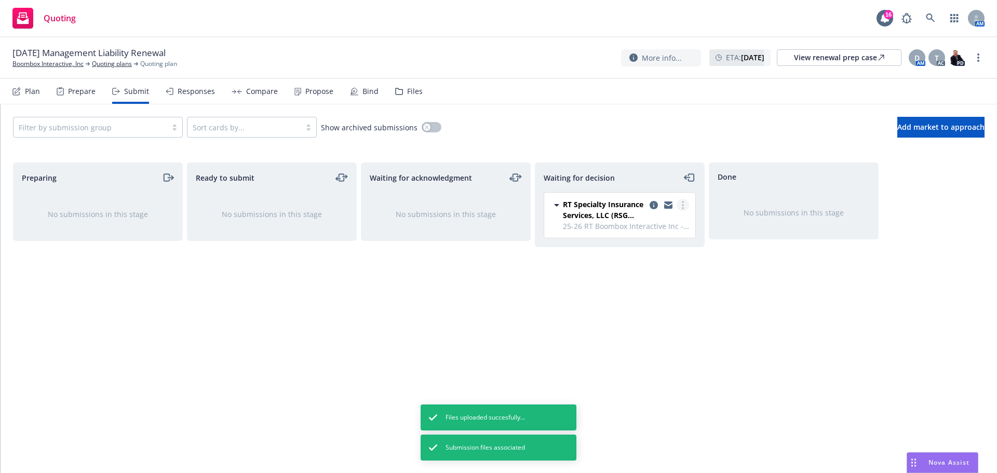
click at [679, 202] on link "more" at bounding box center [682, 205] width 12 height 12
click at [655, 252] on link "Move to done" at bounding box center [636, 247] width 104 height 21
click at [678, 207] on link "more" at bounding box center [682, 205] width 12 height 12
click at [649, 269] on span "Add accepted decision" at bounding box center [636, 268] width 104 height 10
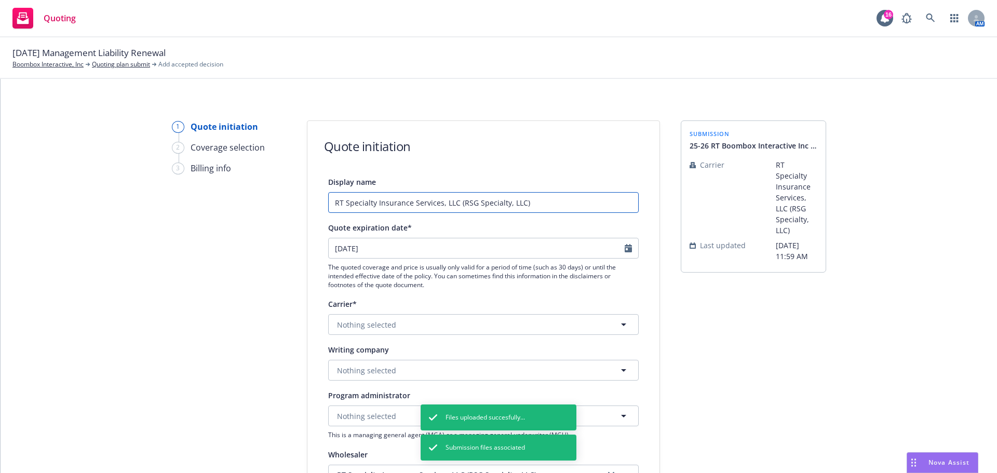
drag, startPoint x: 540, startPoint y: 203, endPoint x: 221, endPoint y: 180, distance: 320.5
click at [236, 184] on div "1 Quote initiation 2 Coverage selection 3 Billing info Quote initiation Display…" at bounding box center [498, 468] width 971 height 696
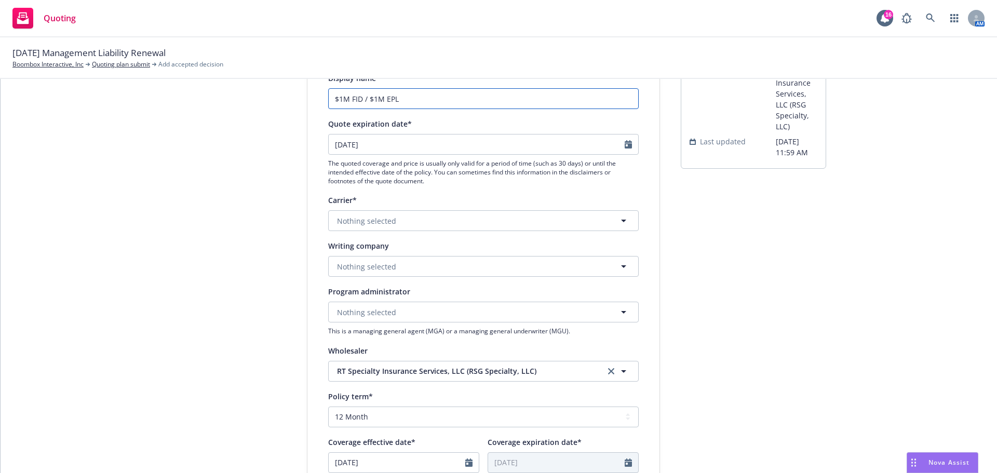
scroll to position [156, 0]
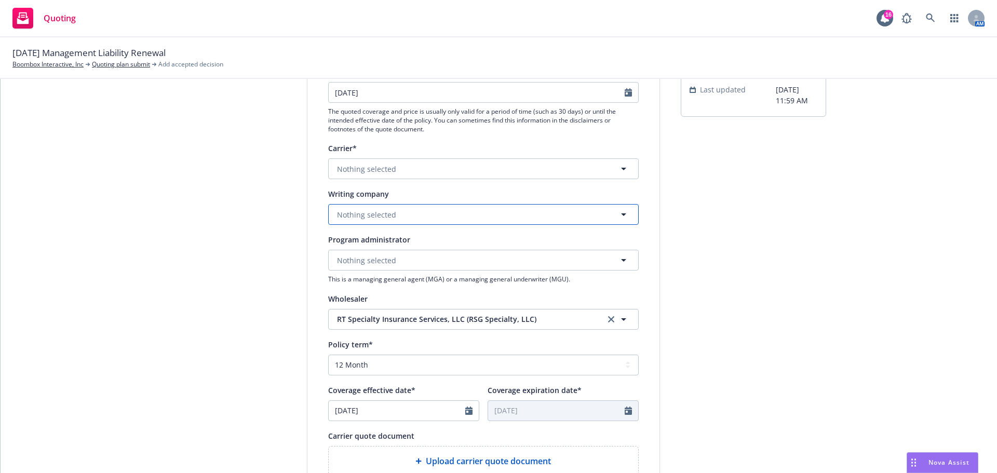
click at [379, 210] on span "Nothing selected" at bounding box center [366, 214] width 59 height 11
click at [442, 228] on div "Display name $1M FID / $1M EPL Quote expiration date* [DATE] The quoted coverag…" at bounding box center [483, 309] width 310 height 578
click at [449, 212] on button "Nothing selected" at bounding box center [483, 214] width 310 height 21
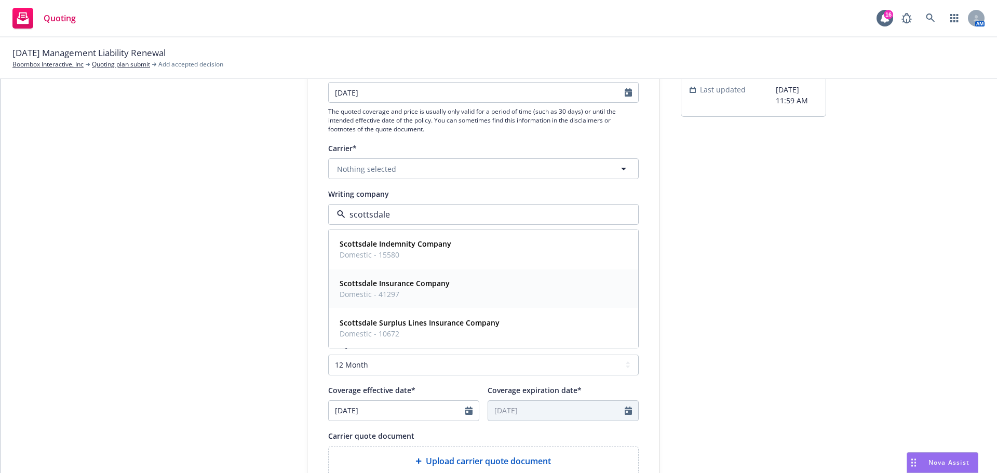
click at [455, 282] on div "Scottsdale Insurance Company Domestic - 41297" at bounding box center [483, 289] width 296 height 26
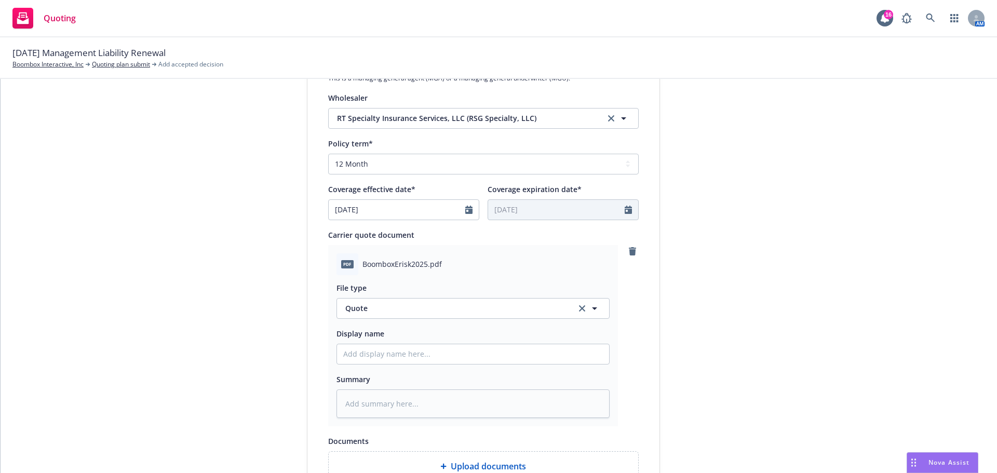
scroll to position [415, 0]
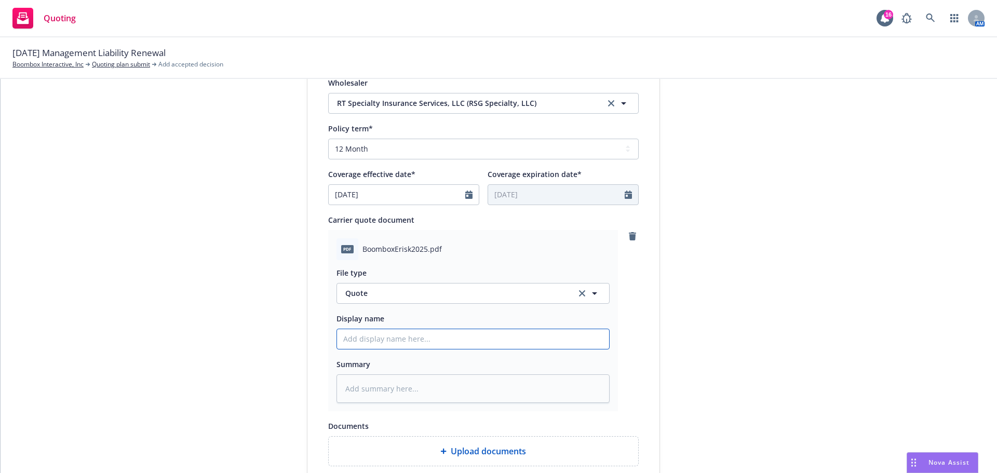
click at [390, 331] on input "Display name" at bounding box center [473, 339] width 272 height 20
click at [494, 335] on input "[DATE] EPL,FID Quote: $" at bounding box center [473, 339] width 272 height 20
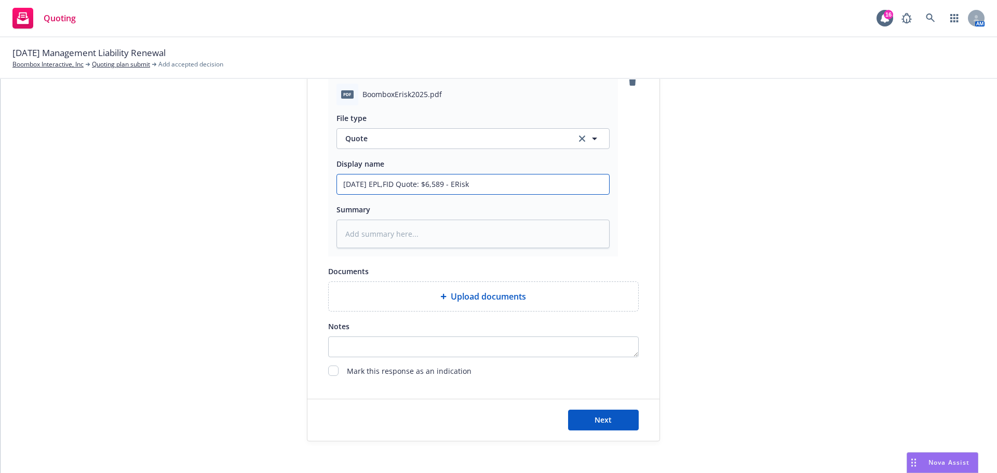
scroll to position [580, 0]
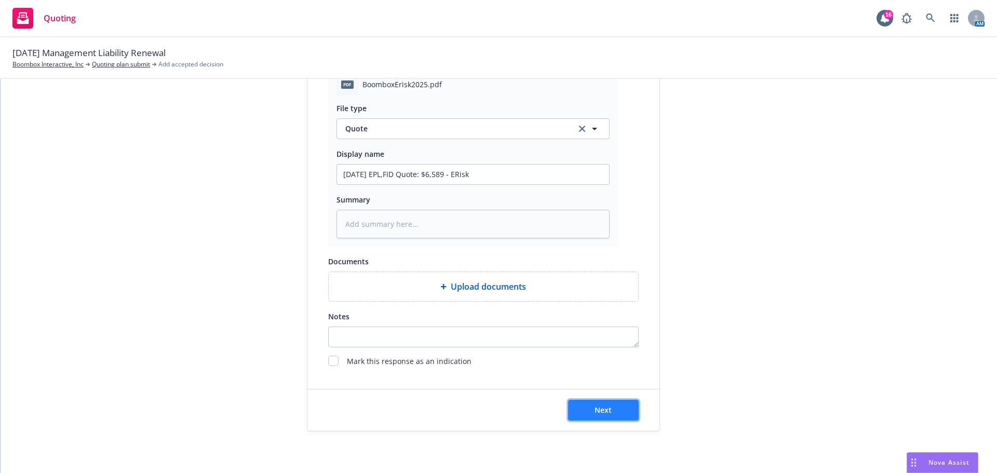
click at [610, 416] on button "Next" at bounding box center [603, 410] width 71 height 21
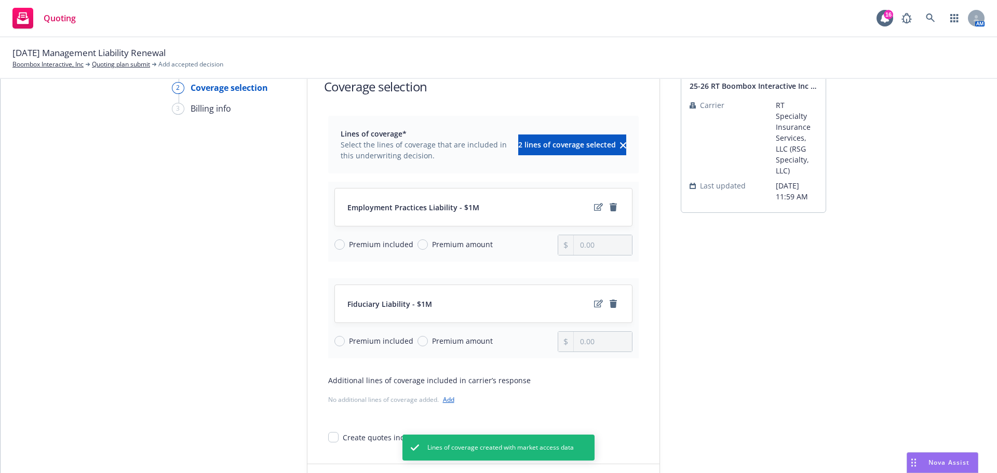
scroll to position [134, 0]
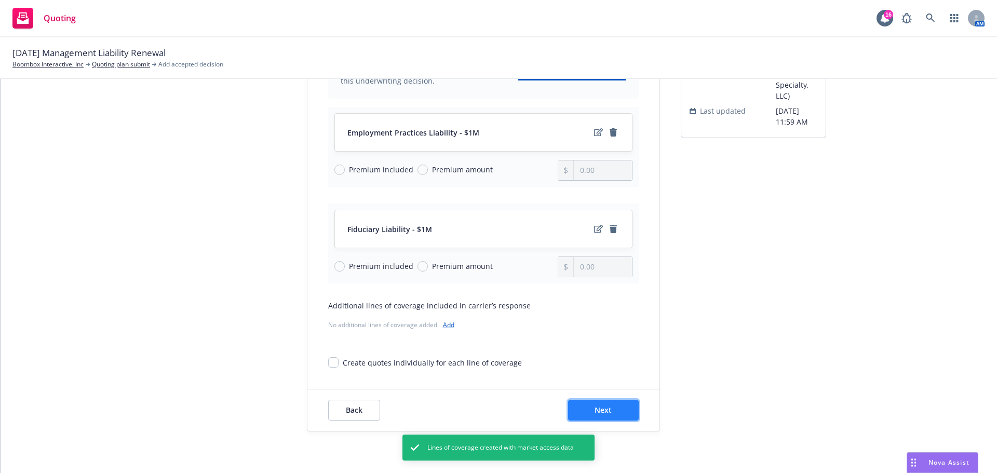
click at [594, 408] on span "Next" at bounding box center [602, 410] width 17 height 10
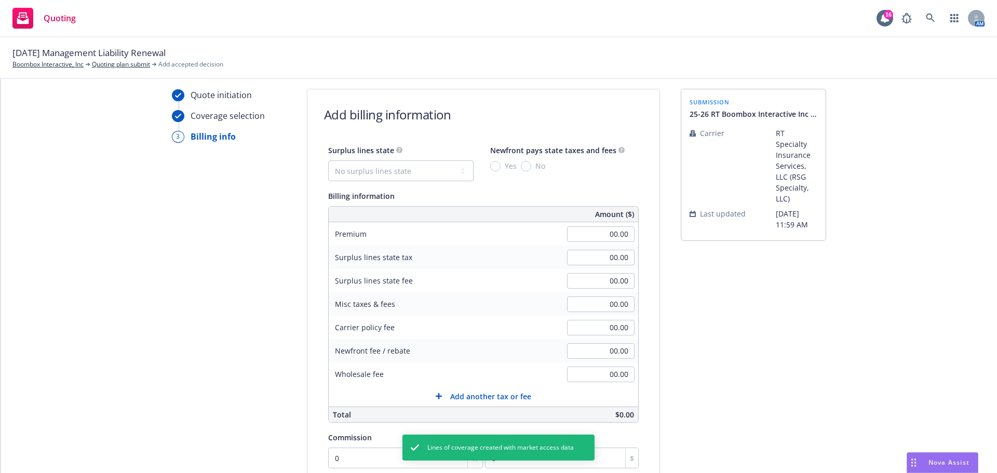
scroll to position [31, 0]
click at [375, 166] on select "No surplus lines state [US_STATE] [US_STATE] [US_STATE] [US_STATE] [US_STATE] […" at bounding box center [400, 171] width 145 height 21
click at [371, 175] on select "No surplus lines state [US_STATE] [US_STATE] [US_STATE] [US_STATE] [US_STATE] […" at bounding box center [400, 171] width 145 height 21
click at [328, 161] on select "No surplus lines state [US_STATE] [US_STATE] [US_STATE] [US_STATE] [US_STATE] […" at bounding box center [400, 171] width 145 height 21
click at [531, 165] on span "No" at bounding box center [538, 166] width 14 height 11
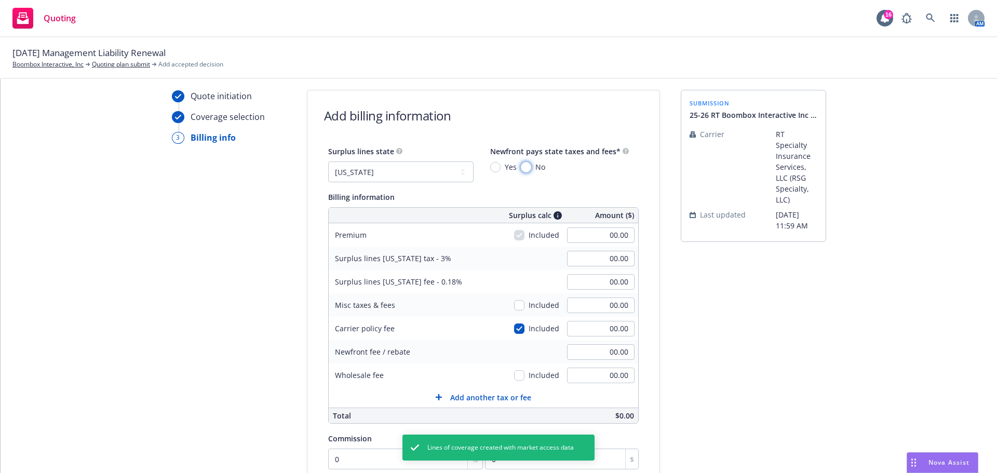
click at [526, 165] on input "No" at bounding box center [526, 167] width 10 height 10
click at [521, 171] on input "No" at bounding box center [526, 167] width 10 height 10
click at [597, 232] on input "00.00" at bounding box center [600, 235] width 67 height 16
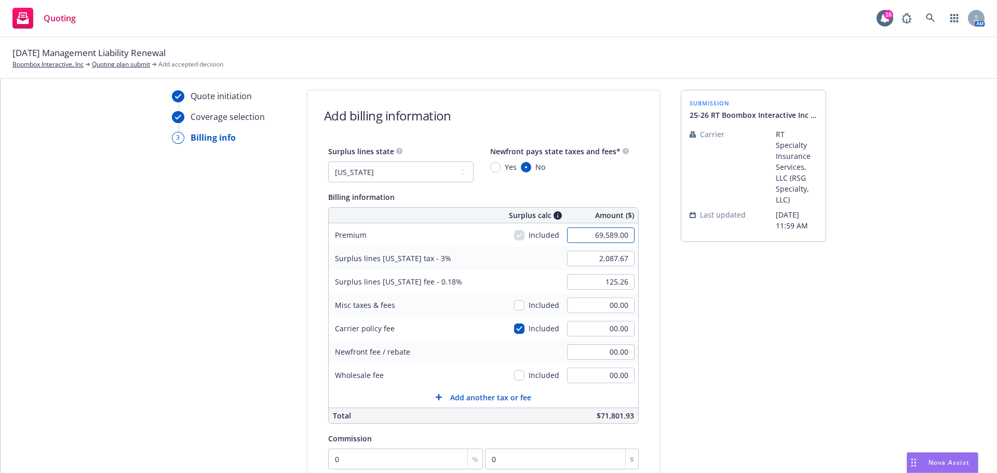
click at [596, 235] on input "69,589.00" at bounding box center [600, 235] width 67 height 16
click at [585, 326] on input "00.00" at bounding box center [600, 329] width 67 height 16
click at [429, 459] on input "0" at bounding box center [405, 458] width 155 height 21
click at [400, 455] on input "12" at bounding box center [405, 458] width 155 height 21
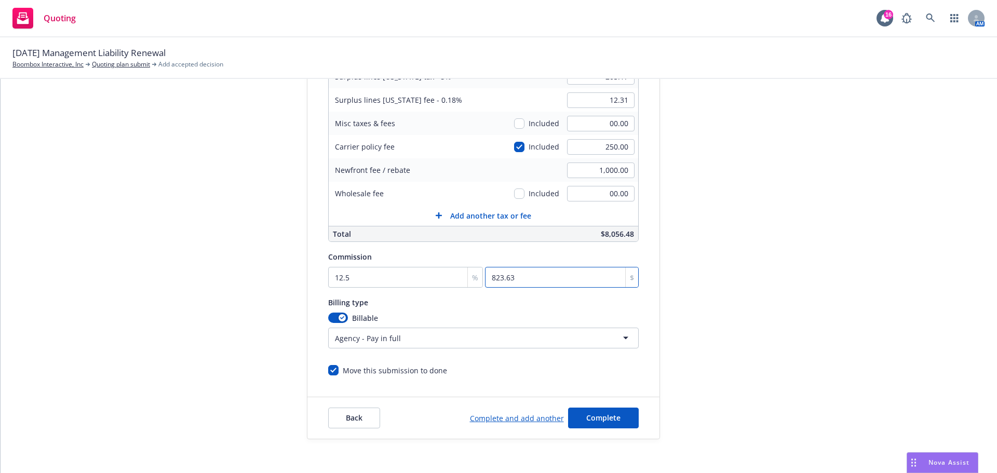
scroll to position [220, 0]
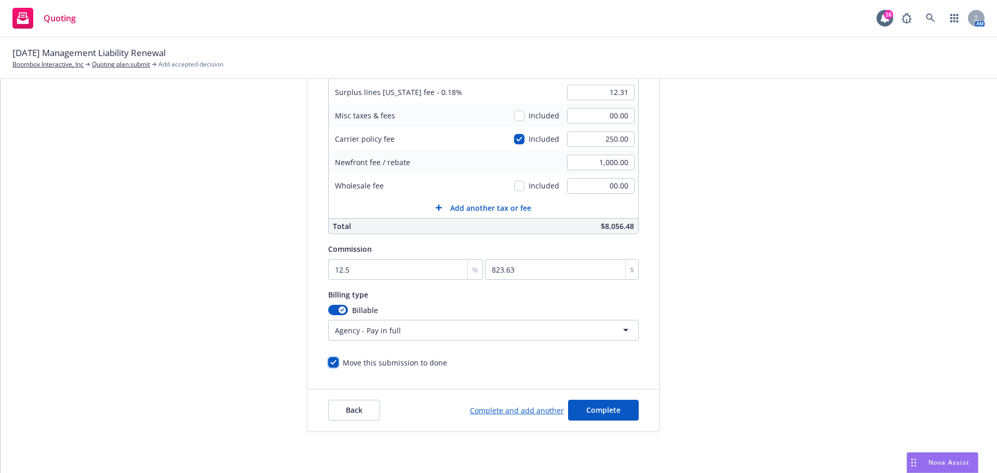
click at [330, 361] on input "Move this submission to done" at bounding box center [333, 362] width 10 height 10
click at [328, 360] on input "Move this submission to done" at bounding box center [333, 362] width 10 height 10
click at [606, 408] on span "Complete" at bounding box center [603, 410] width 34 height 10
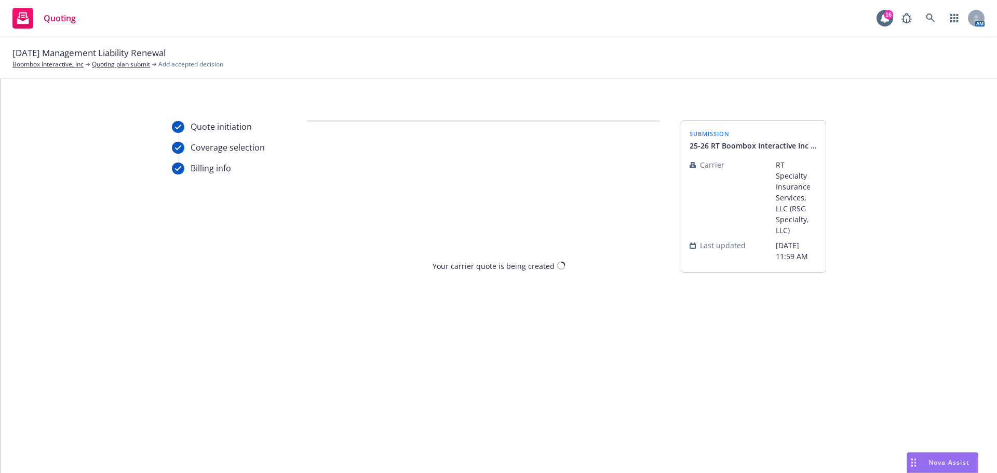
scroll to position [0, 0]
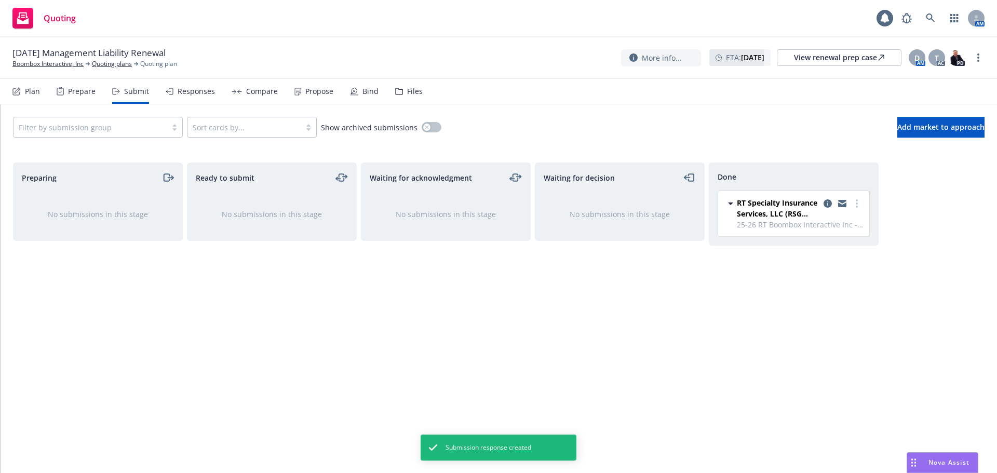
click at [298, 92] on div "Propose" at bounding box center [313, 91] width 39 height 25
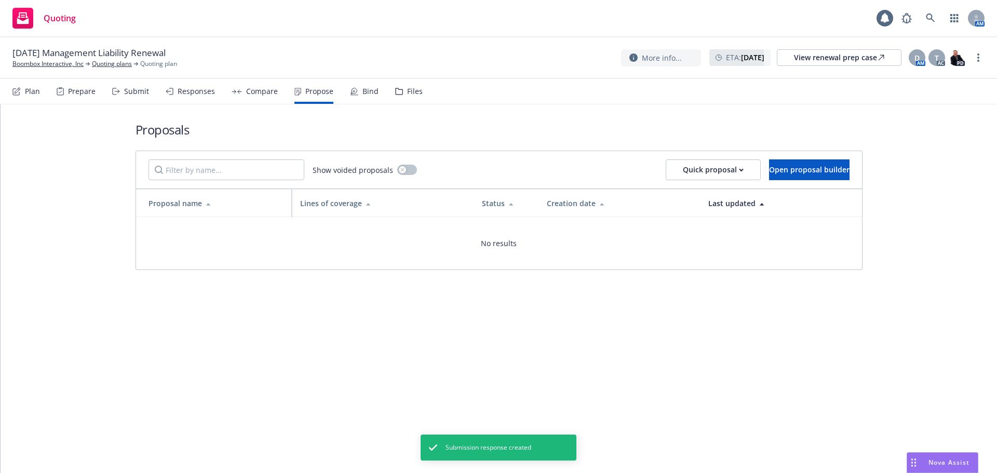
click at [625, 172] on div "Show voided proposals Quick proposal Open proposal builder" at bounding box center [498, 169] width 701 height 21
click at [665, 171] on button "Quick proposal" at bounding box center [712, 169] width 95 height 21
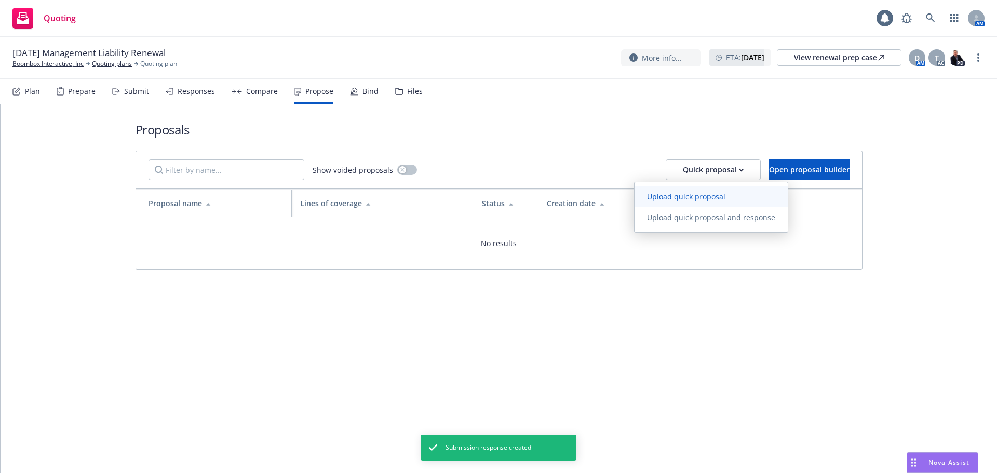
click at [645, 196] on span "Upload quick proposal" at bounding box center [685, 197] width 103 height 10
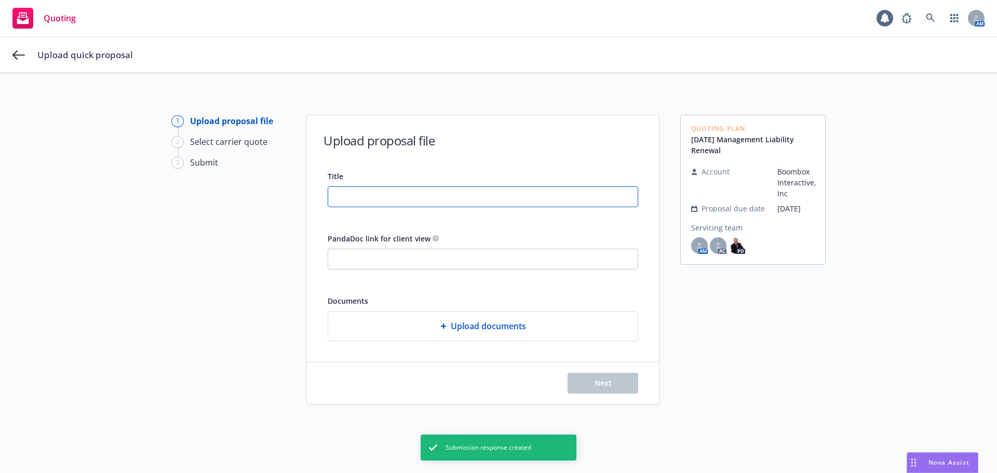
click at [511, 193] on input "Title" at bounding box center [482, 197] width 309 height 20
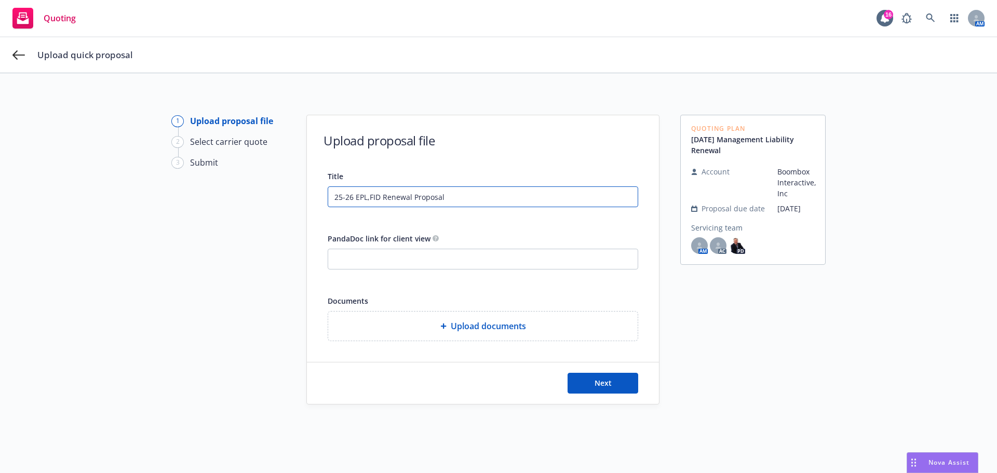
drag, startPoint x: 404, startPoint y: 196, endPoint x: 298, endPoint y: 198, distance: 105.9
click at [298, 198] on div "1 Upload proposal file 2 Select carrier quote 3 Submit Upload proposal file Tit…" at bounding box center [498, 292] width 972 height 354
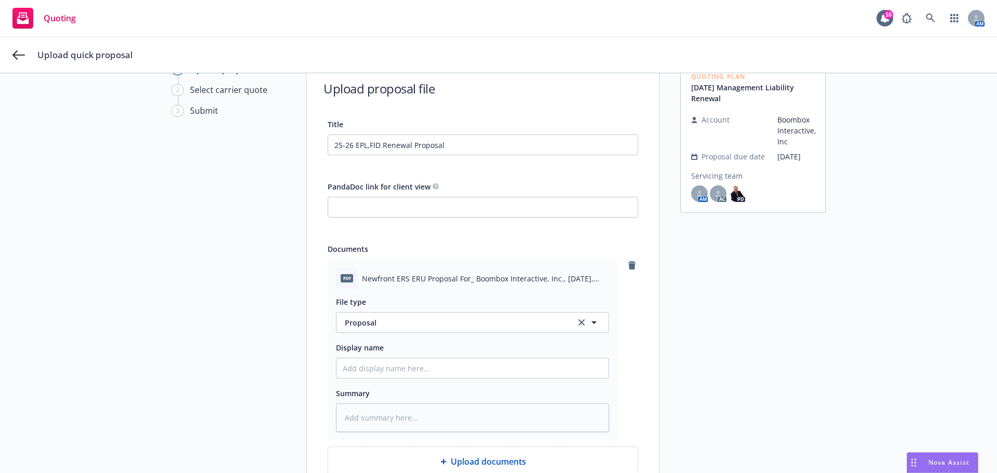
click at [400, 387] on div "Summary" at bounding box center [472, 393] width 273 height 12
click at [405, 373] on input "Display name" at bounding box center [472, 368] width 272 height 20
paste input "25-26 EPL,FID Renewal Proposal"
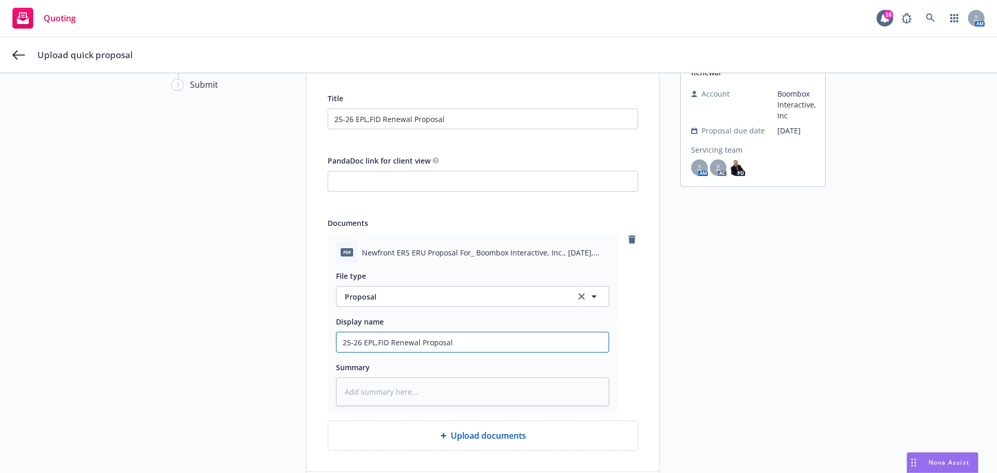
scroll to position [104, 0]
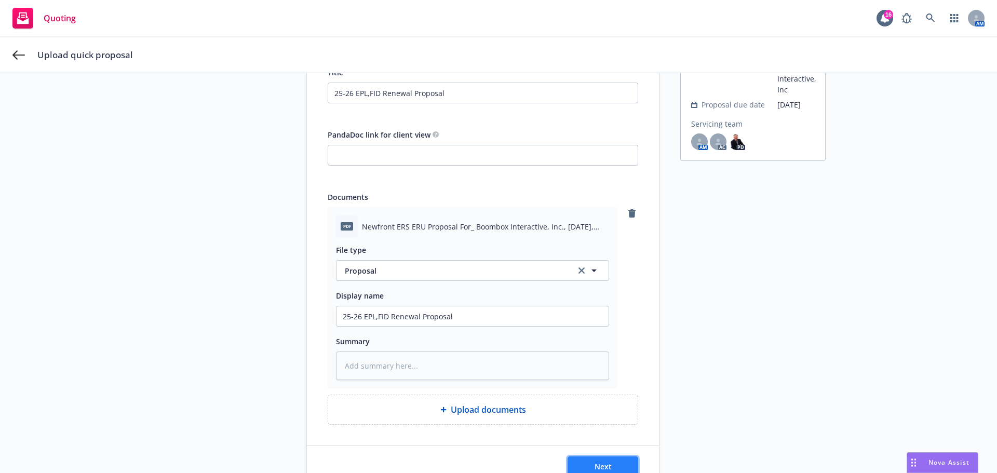
click at [598, 459] on button "Next" at bounding box center [602, 466] width 71 height 21
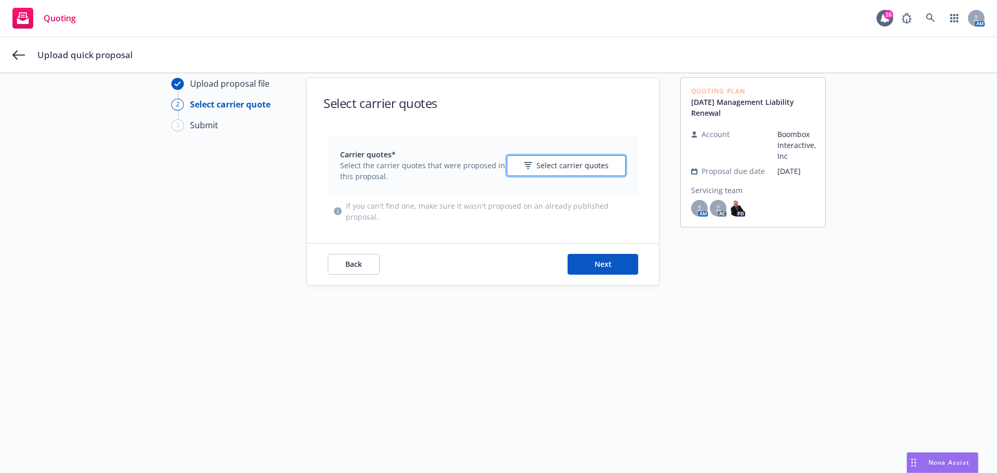
click at [571, 172] on button "Select carrier quotes" at bounding box center [566, 165] width 119 height 21
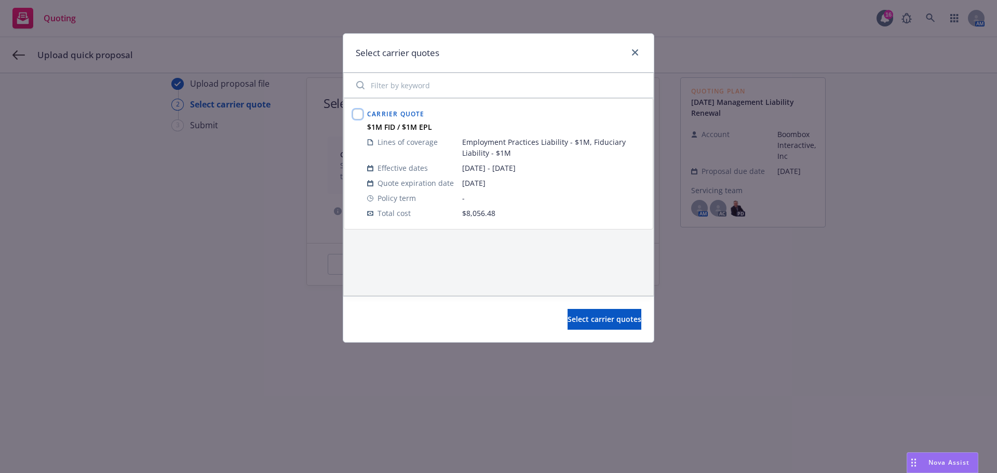
click at [354, 113] on input "checkbox" at bounding box center [357, 114] width 10 height 10
click at [570, 324] on span "Select carrier quotes" at bounding box center [604, 319] width 74 height 10
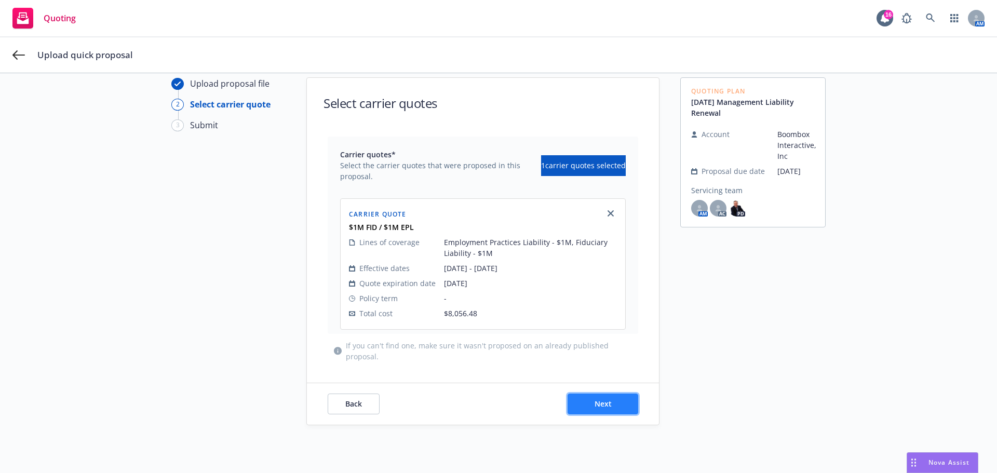
click at [594, 409] on button "Next" at bounding box center [602, 403] width 71 height 21
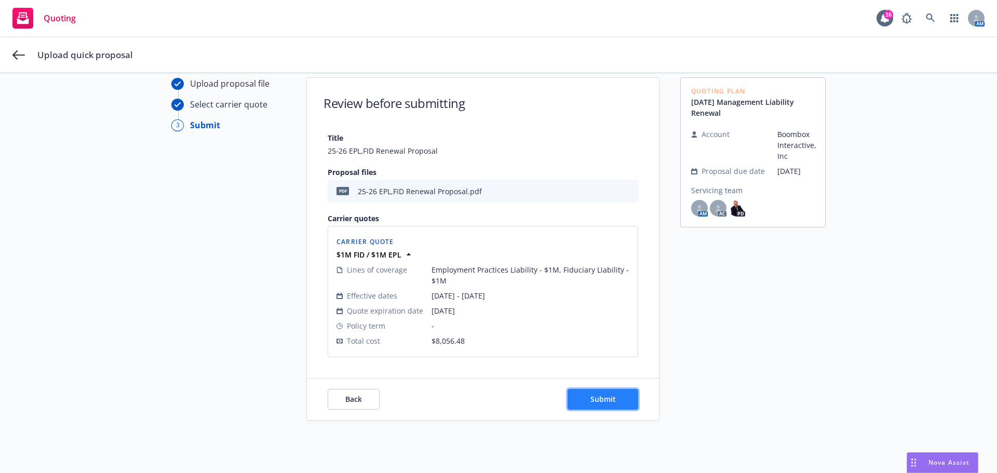
click at [609, 403] on span "Submit" at bounding box center [602, 399] width 25 height 10
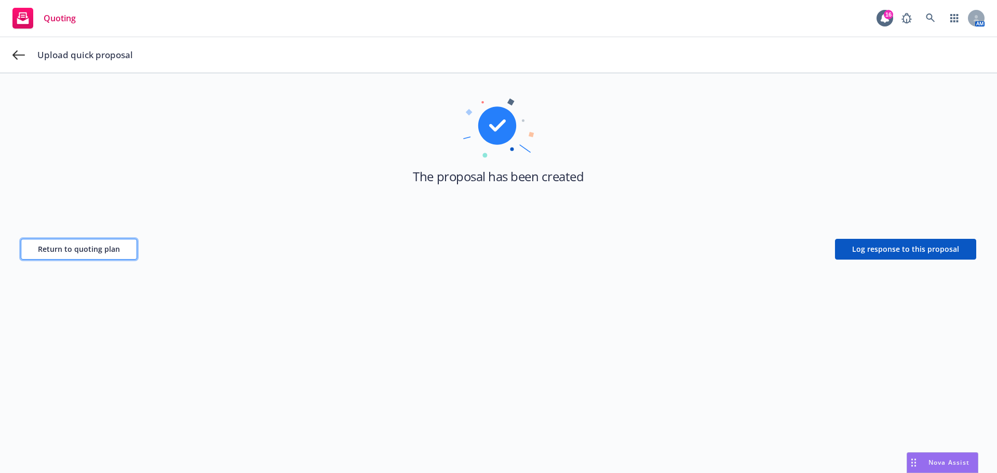
click at [79, 244] on span "Return to quoting plan" at bounding box center [79, 249] width 82 height 10
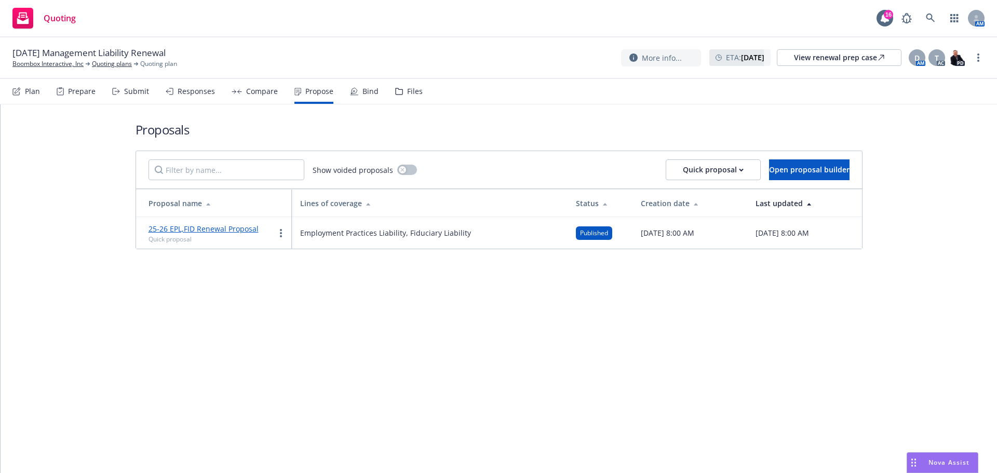
click at [236, 230] on link "25-26 EPL,FID Renewal Proposal" at bounding box center [203, 229] width 110 height 10
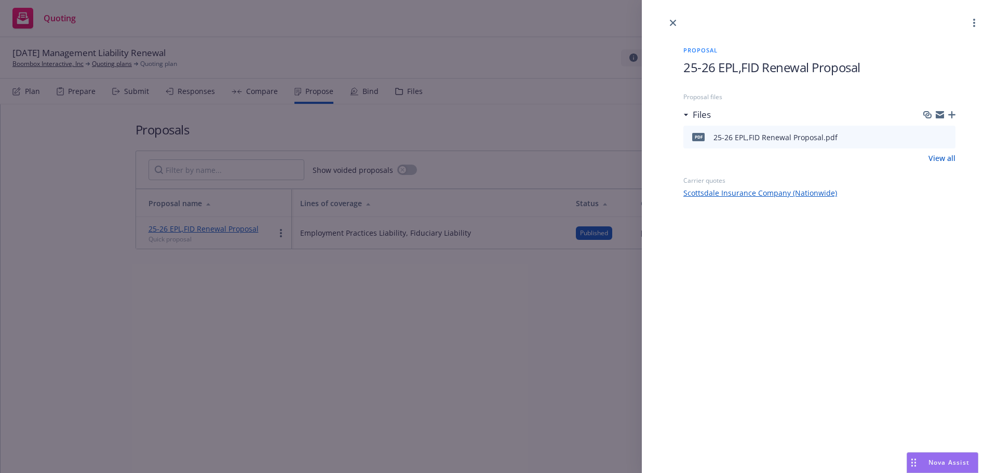
click at [956, 116] on div "Proposal 25-26 EPL,FID Renewal Proposal Proposal files Files pdf 25-26 EPL,FID …" at bounding box center [818, 113] width 305 height 169
click at [950, 114] on icon "button" at bounding box center [951, 114] width 7 height 7
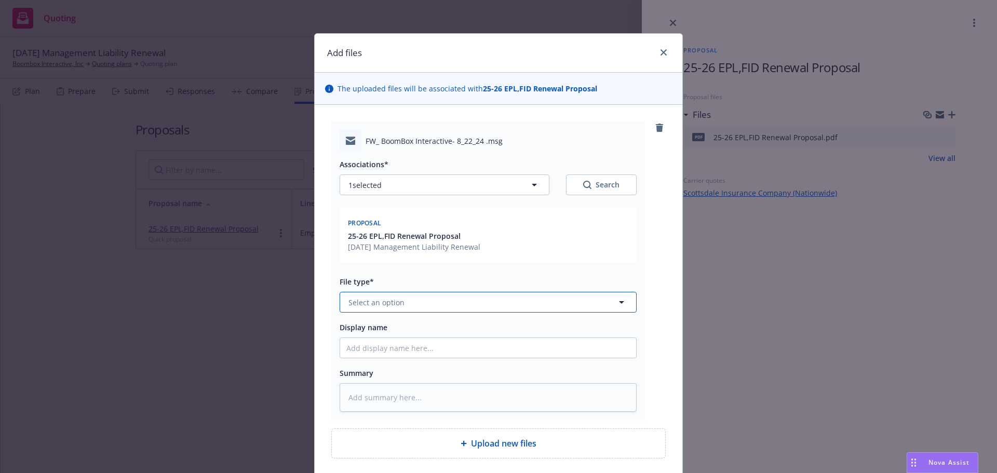
click at [500, 296] on button "Select an option" at bounding box center [487, 302] width 297 height 21
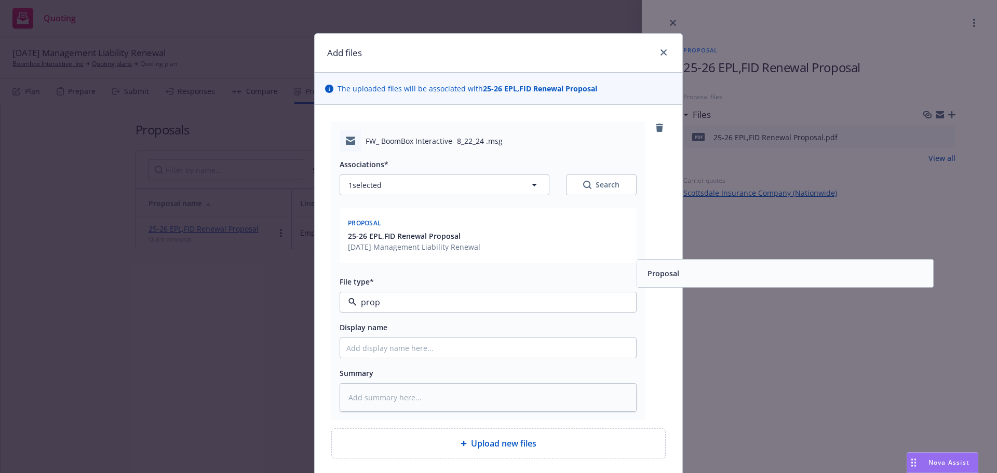
click at [706, 281] on div "Proposal" at bounding box center [784, 273] width 283 height 15
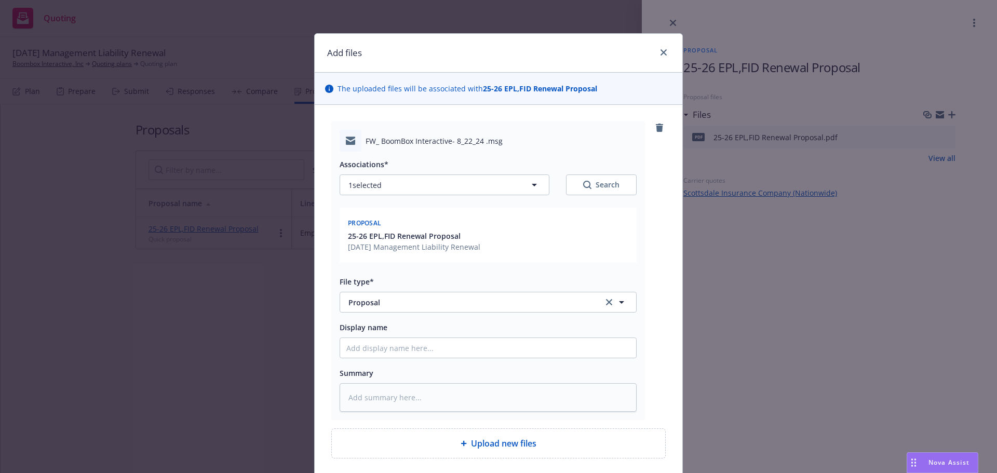
click at [472, 317] on div "Associations* 1 selected Search Proposal 25-26 EPL,FID Renewal Proposal [DATE] …" at bounding box center [487, 282] width 297 height 260
click at [469, 301] on span "Proposal" at bounding box center [468, 302] width 240 height 11
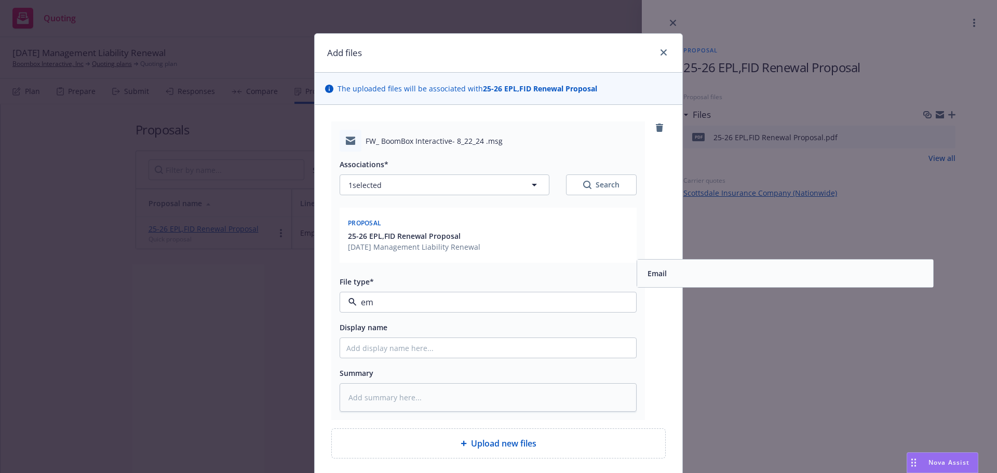
drag, startPoint x: 681, startPoint y: 284, endPoint x: 594, endPoint y: 307, distance: 90.1
click at [671, 288] on div "FW_ BoomBox Interactive- 8_22_24 .msg Associations* 1 selected Search Proposal …" at bounding box center [498, 290] width 367 height 370
click at [536, 344] on input "Display name" at bounding box center [488, 348] width 296 height 20
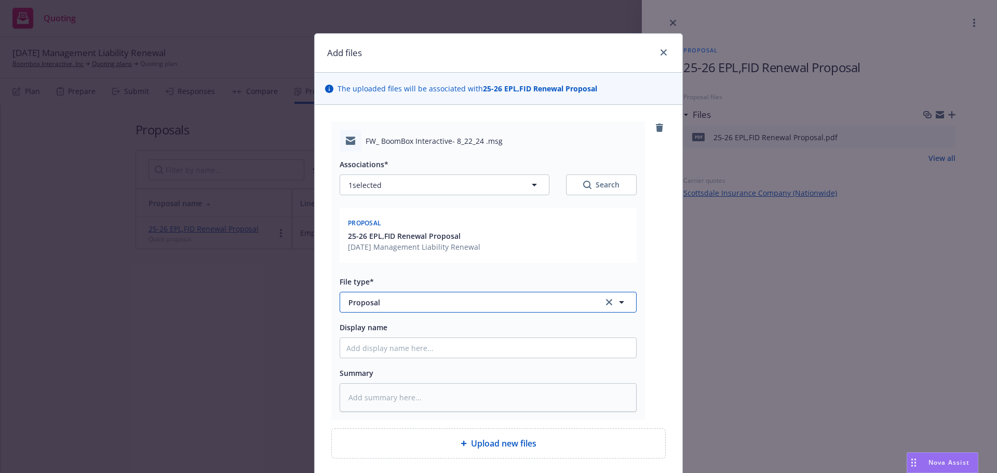
click at [516, 309] on button "Proposal" at bounding box center [487, 302] width 297 height 21
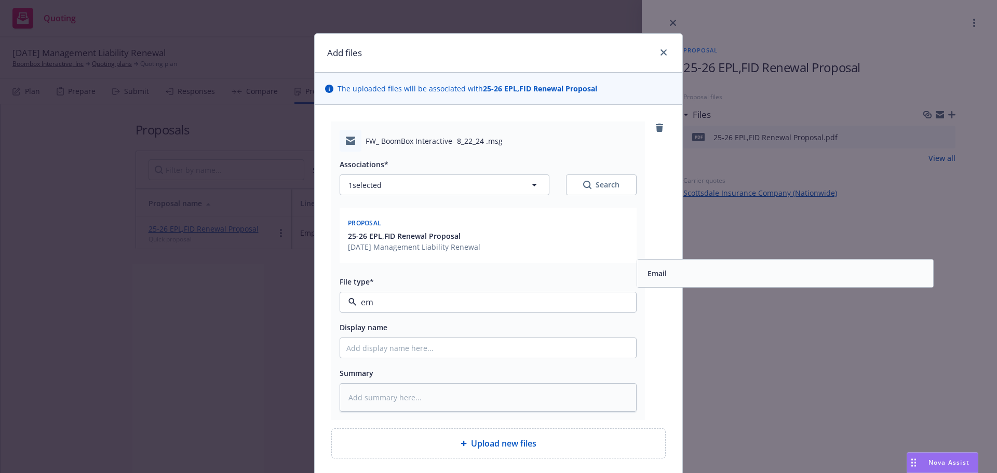
click at [689, 277] on div "Email" at bounding box center [784, 273] width 283 height 15
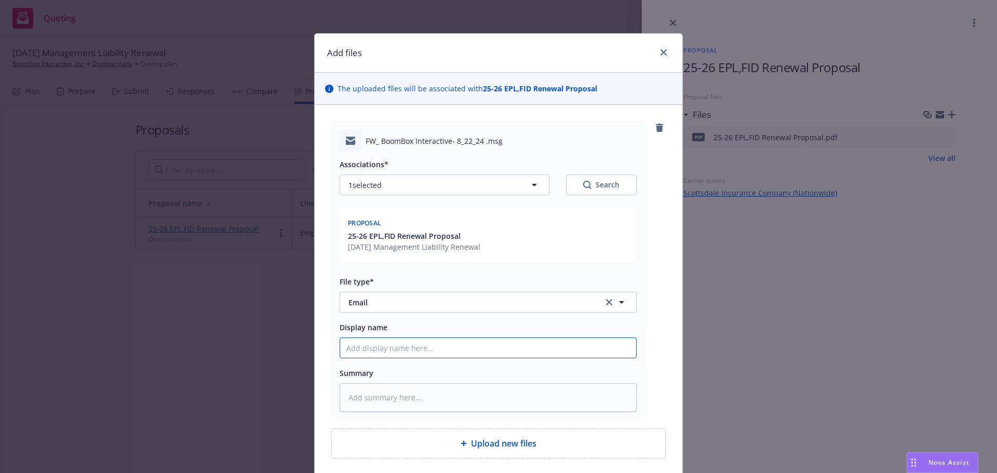
click at [547, 351] on input "Display name" at bounding box center [488, 348] width 296 height 20
paste input "25-26 EPL,FID Renewal Proposal"
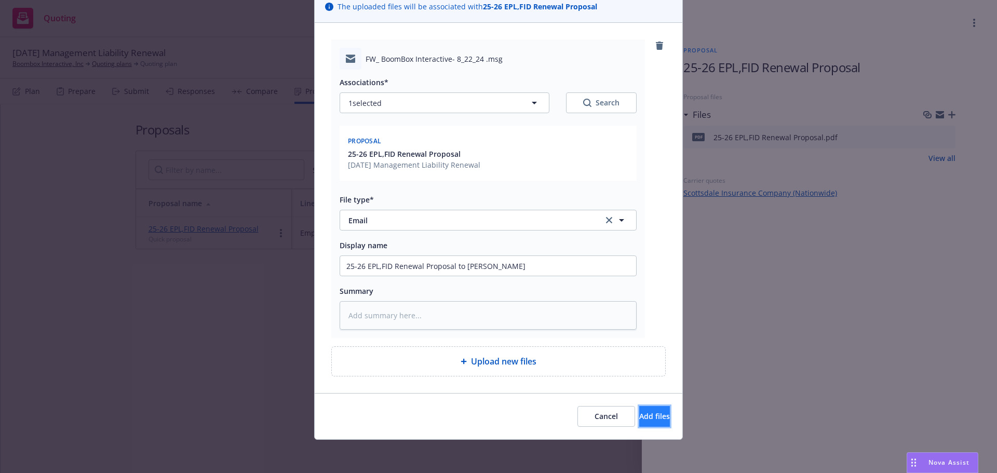
click at [639, 412] on span "Add files" at bounding box center [654, 416] width 31 height 10
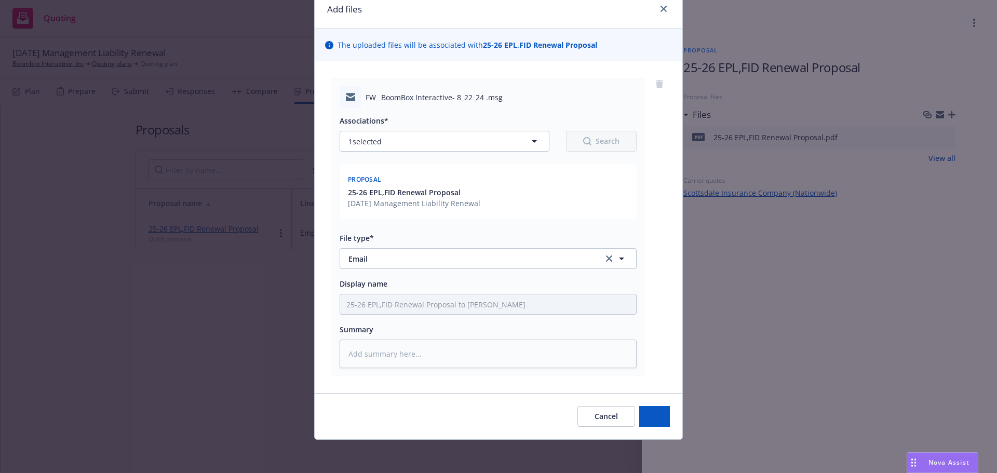
scroll to position [44, 0]
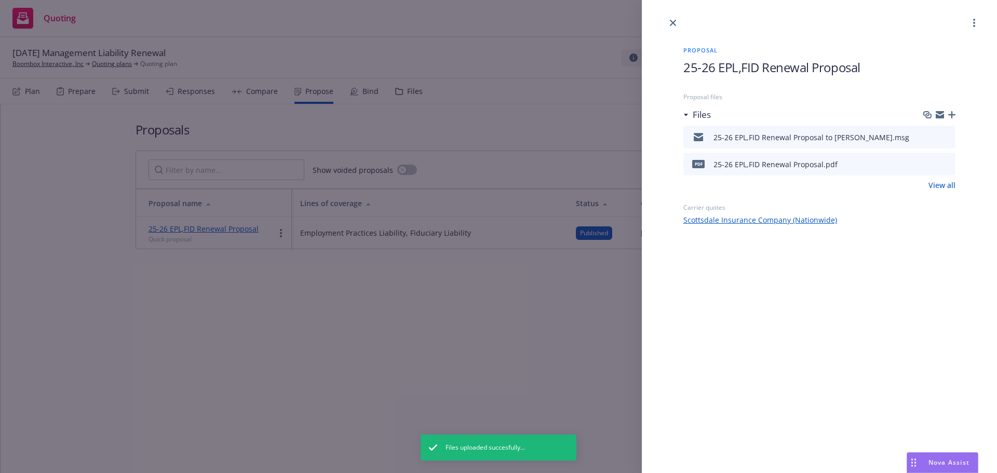
click at [659, 25] on div at bounding box center [819, 14] width 355 height 29
click at [669, 25] on link "close" at bounding box center [672, 23] width 12 height 12
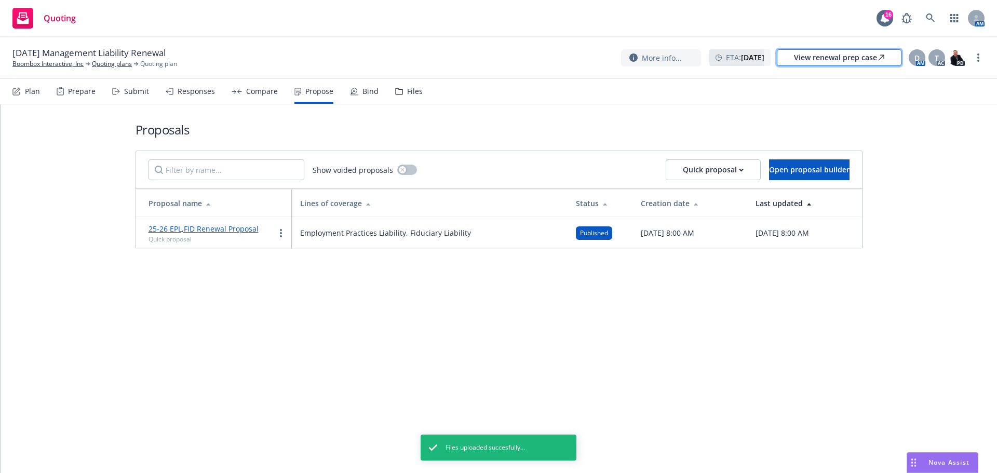
click at [799, 64] on div "View renewal prep case" at bounding box center [839, 58] width 90 height 16
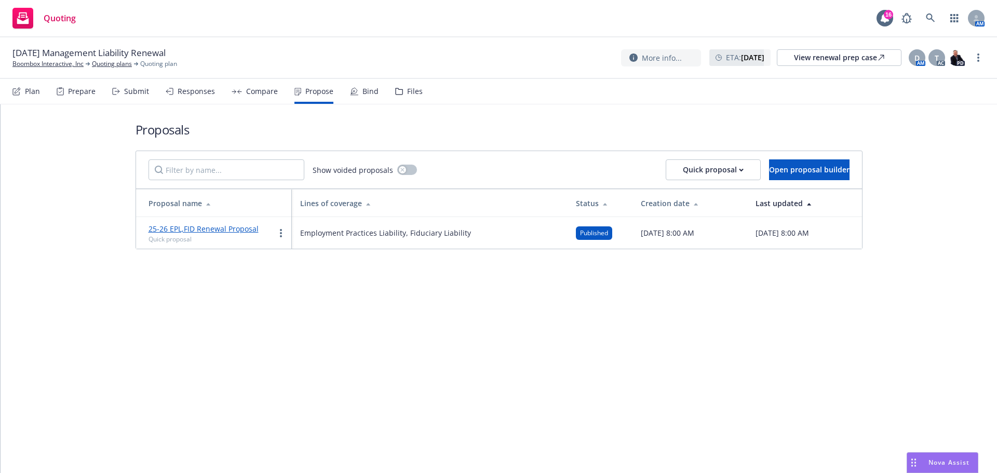
click at [69, 59] on span "[DATE] Management Liability Renewal" at bounding box center [88, 53] width 153 height 12
click at [68, 67] on link "Boombox Interactive, Inc" at bounding box center [47, 63] width 71 height 9
